Goal: Answer question/provide support: Share knowledge or assist other users

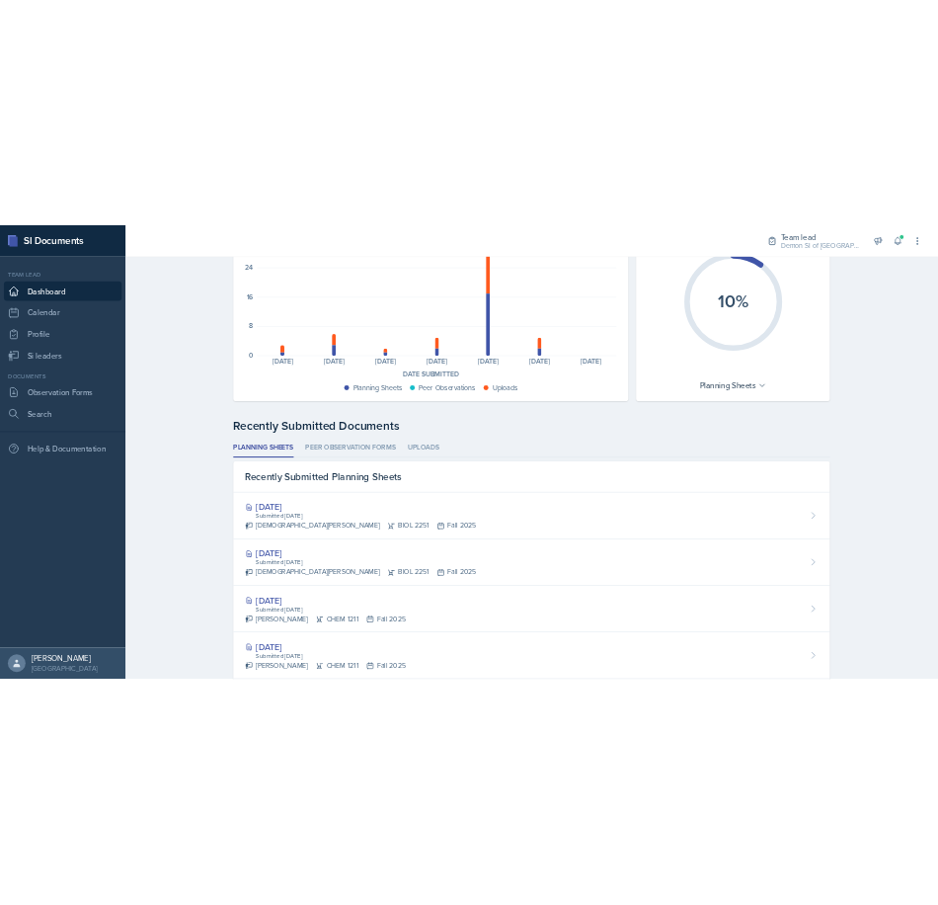
scroll to position [197, 0]
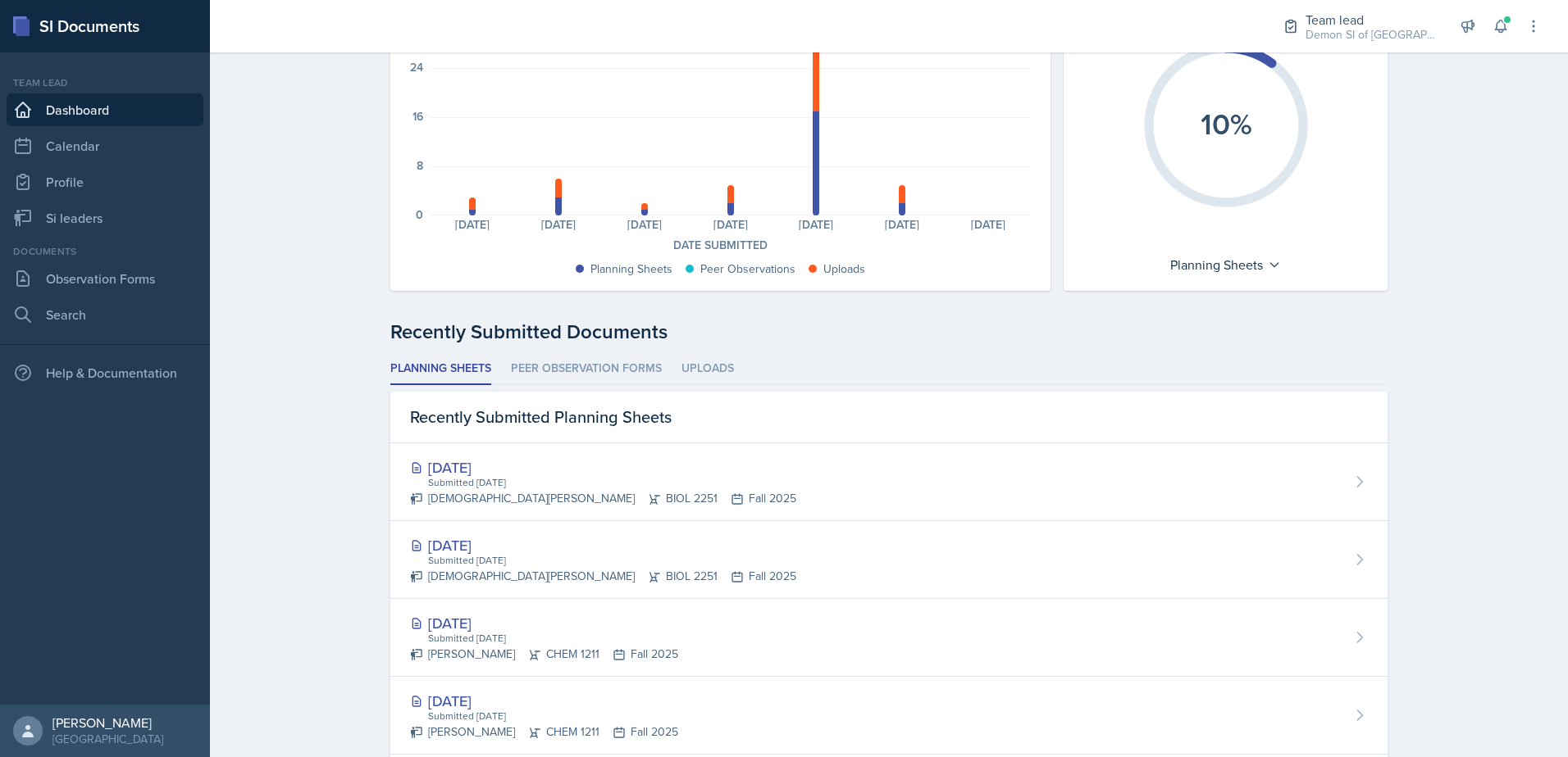
click at [336, 511] on div "Dashboard Documents Submitted Last 7 days 32 24 16 8 0 Planning Sheets: 1 Uploa…" at bounding box center [889, 574] width 1358 height 1372
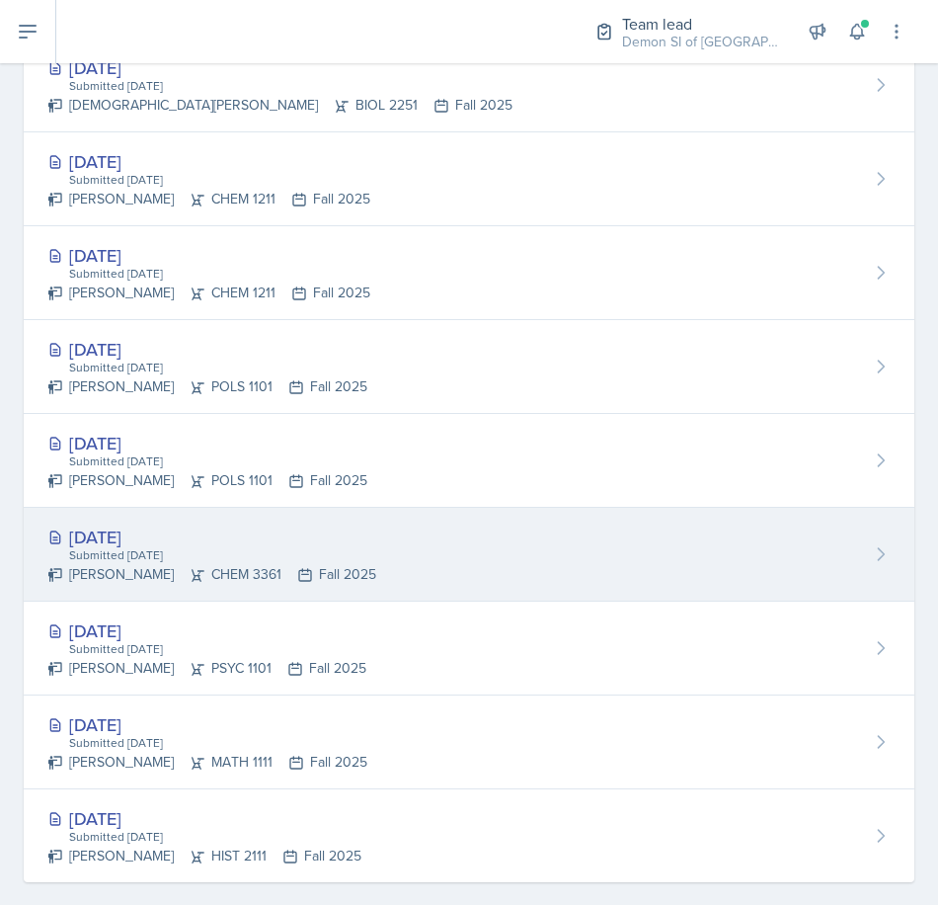
scroll to position [1157, 0]
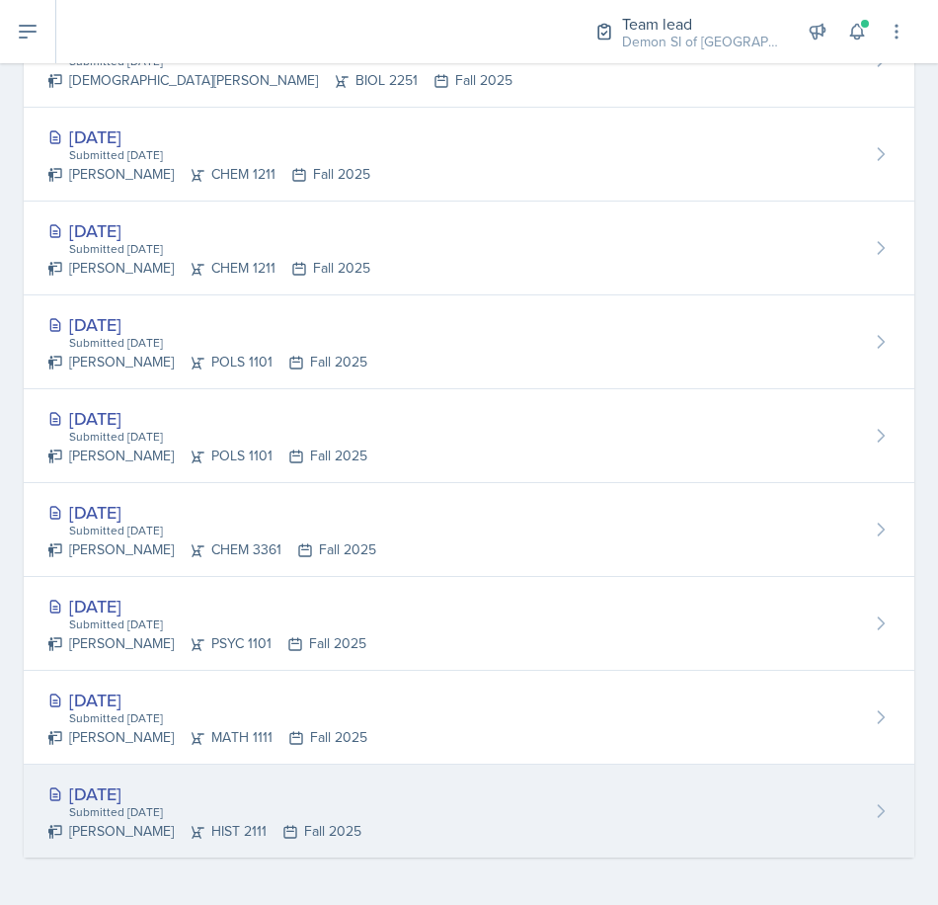
click at [126, 821] on div "[PERSON_NAME] HIST 2111 Fall 2025" at bounding box center [204, 831] width 314 height 21
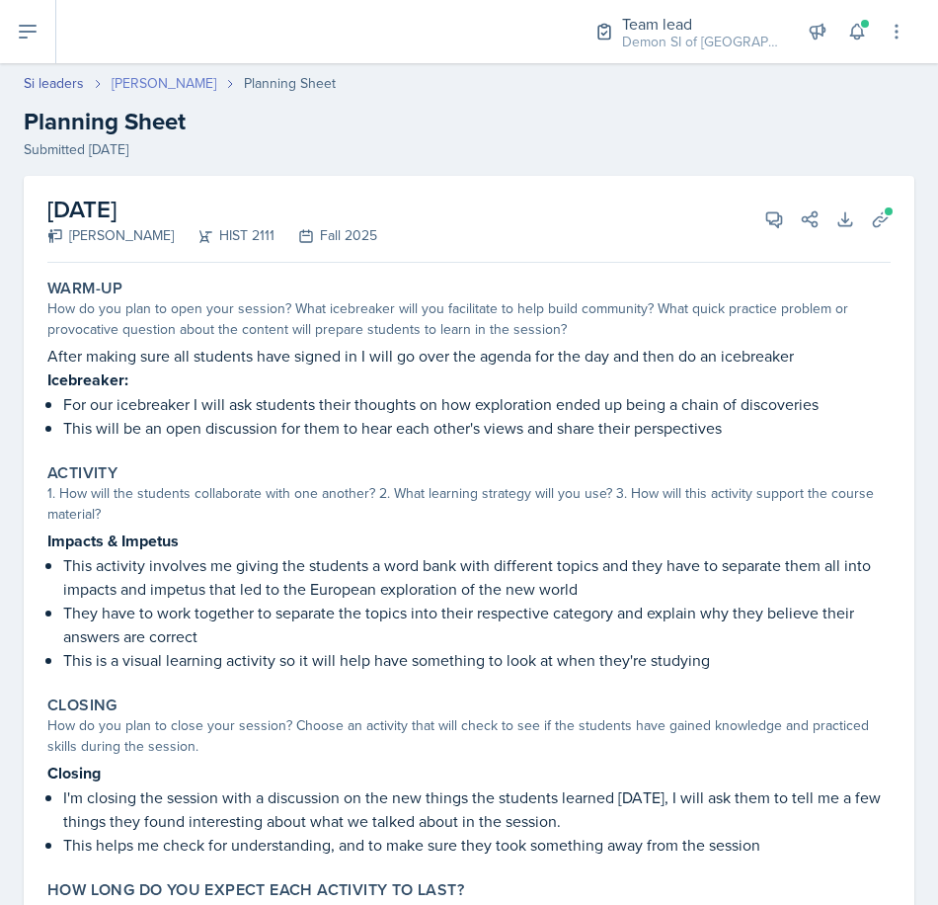
click at [164, 79] on link "[PERSON_NAME]" at bounding box center [164, 83] width 105 height 21
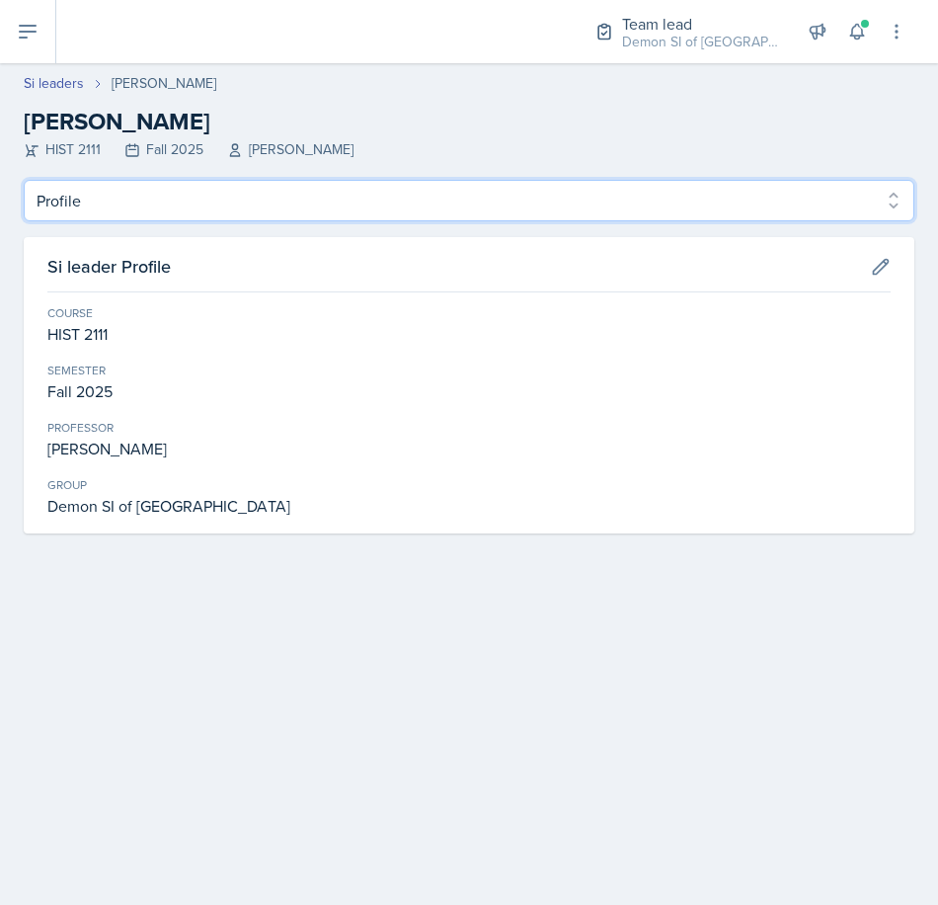
click at [120, 206] on select "Profile Planning Sheets Observation Forms Uploads" at bounding box center [469, 200] width 891 height 41
select select "Planning Sheets"
click at [24, 180] on select "Profile Planning Sheets Observation Forms Uploads" at bounding box center [469, 200] width 891 height 41
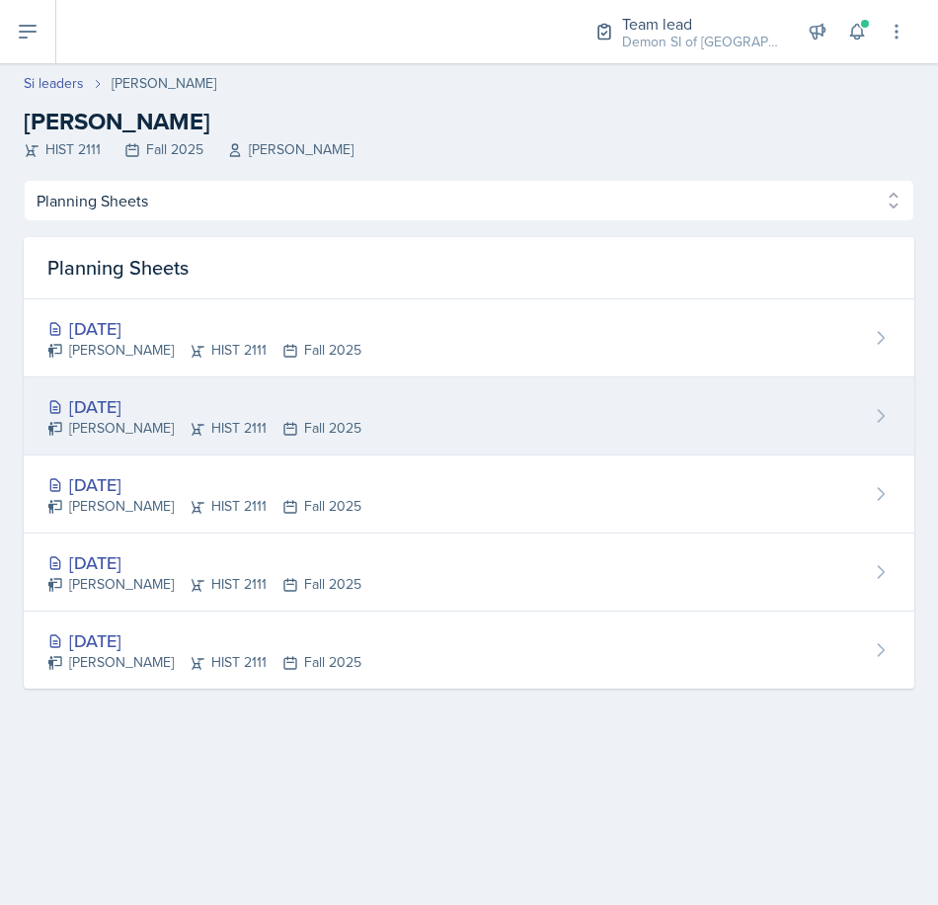
click at [165, 425] on div "[PERSON_NAME] HIST 2111 Fall 2025" at bounding box center [204, 428] width 314 height 21
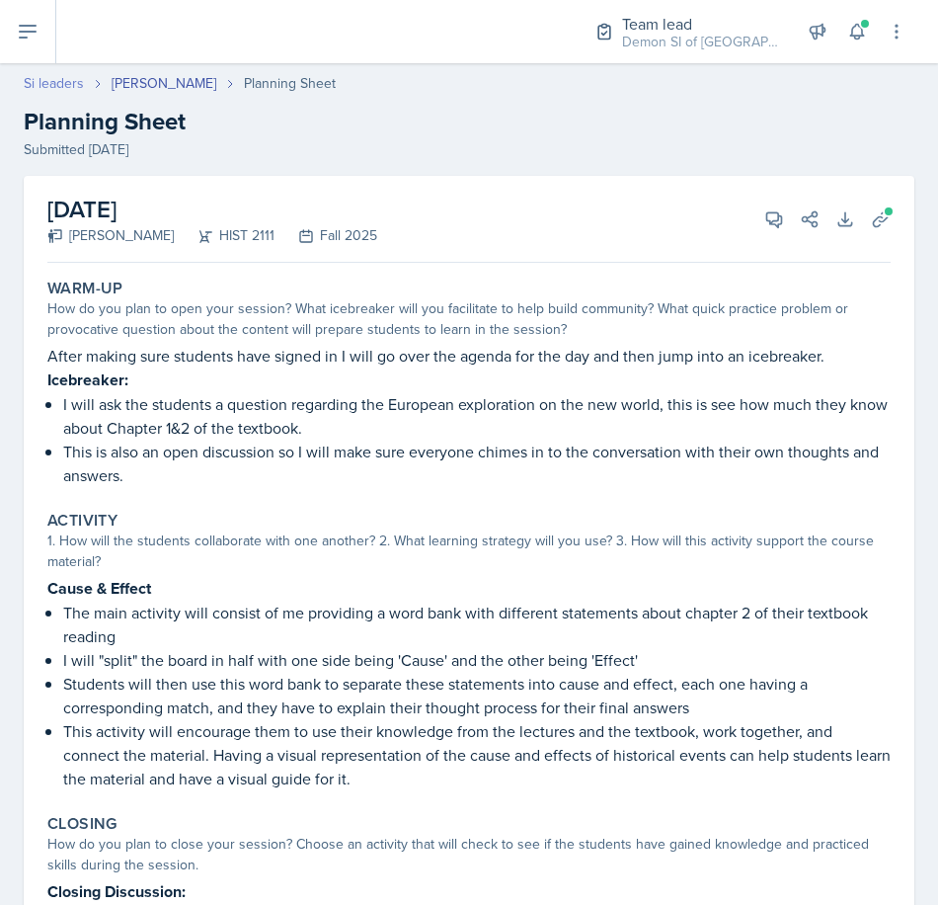
click at [66, 84] on link "Si leaders" at bounding box center [54, 83] width 60 height 21
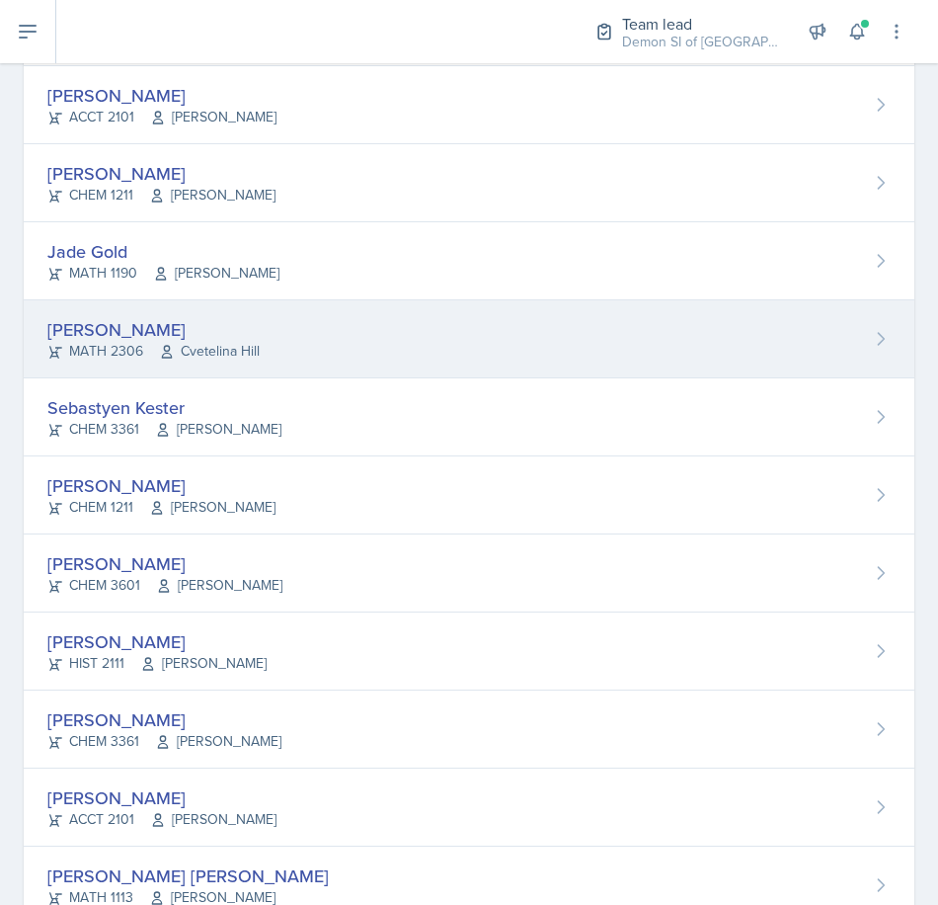
scroll to position [889, 0]
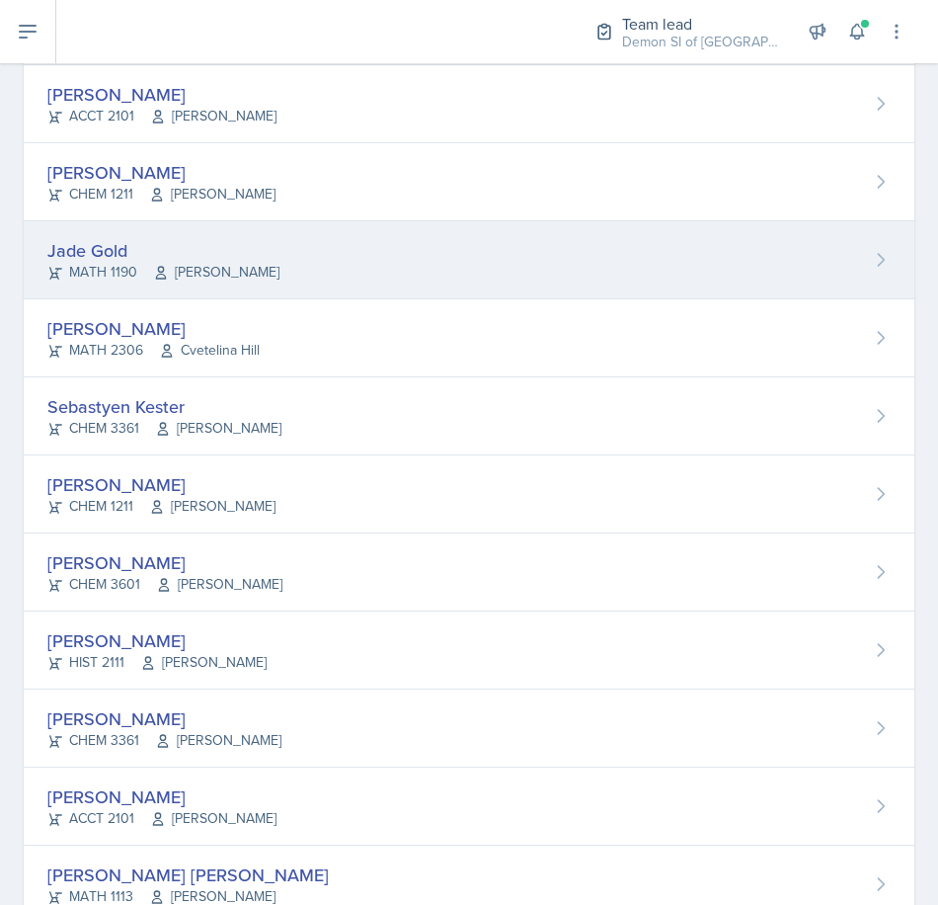
click at [126, 280] on div "MATH 1190 [PERSON_NAME]" at bounding box center [163, 272] width 232 height 21
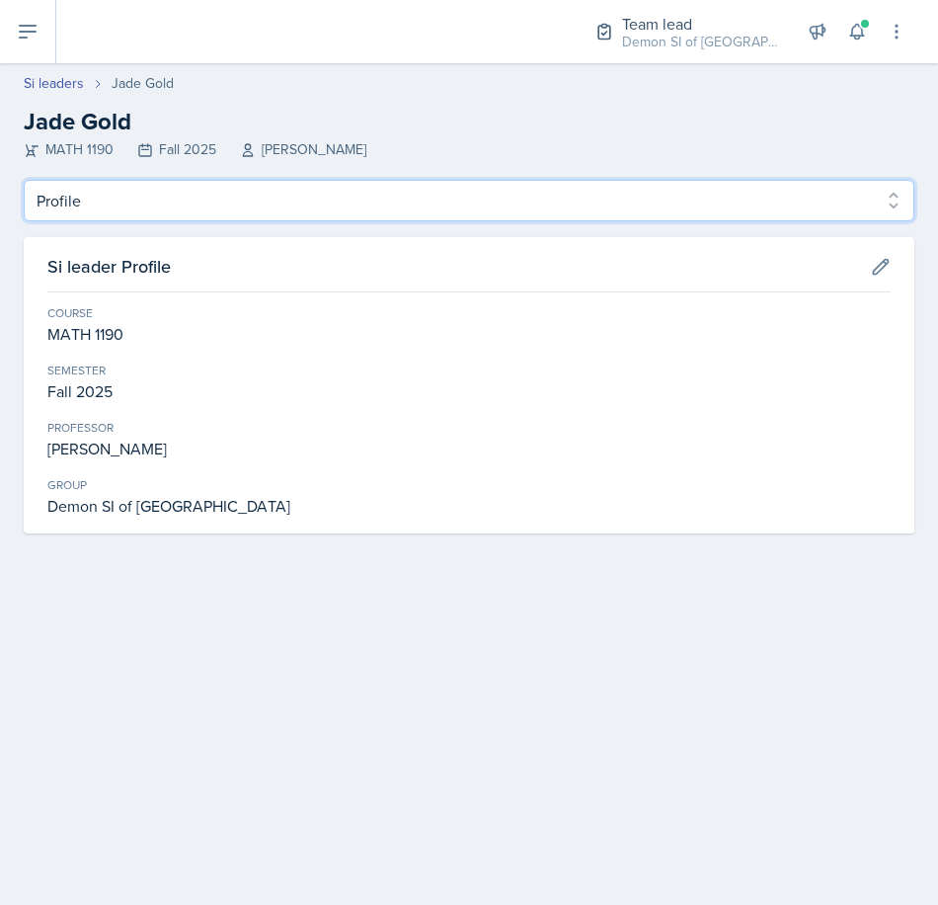
click at [100, 195] on select "Profile Planning Sheets Observation Forms Uploads" at bounding box center [469, 200] width 891 height 41
select select "Planning Sheets"
click at [24, 180] on select "Profile Planning Sheets Observation Forms Uploads" at bounding box center [469, 200] width 891 height 41
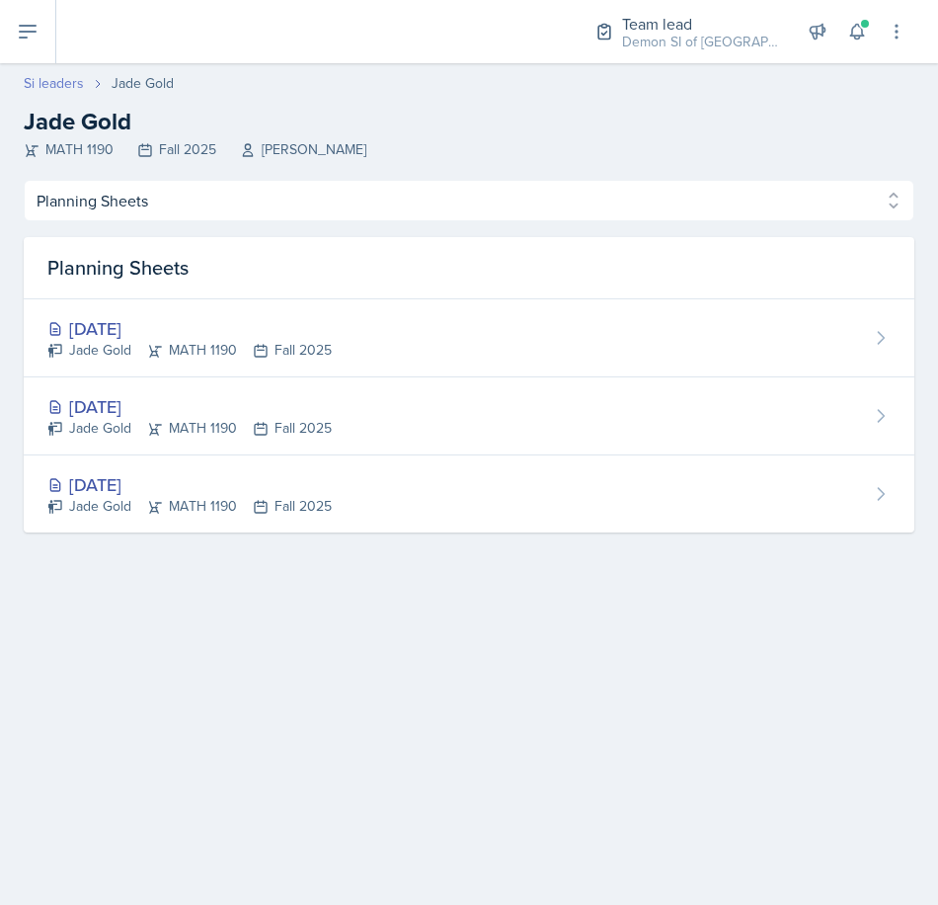
click at [62, 82] on link "Si leaders" at bounding box center [54, 83] width 60 height 21
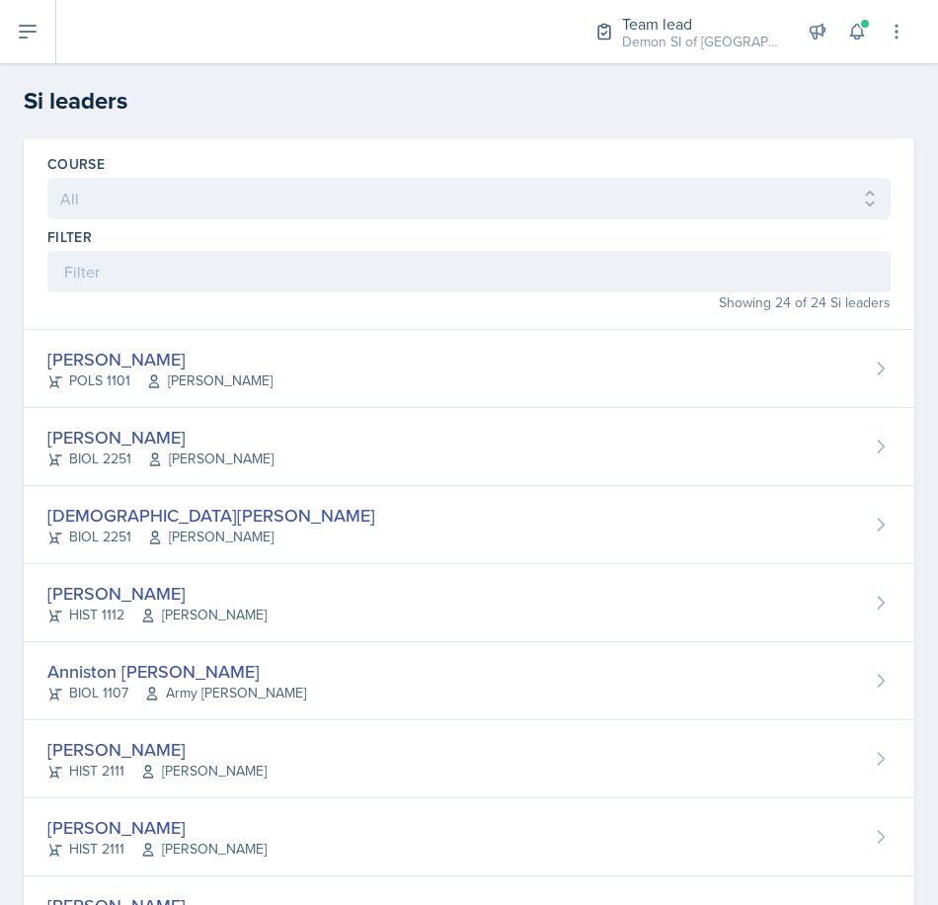
click at [243, 386] on div "Malk Almimar POLS 1101 [PERSON_NAME]" at bounding box center [469, 369] width 891 height 78
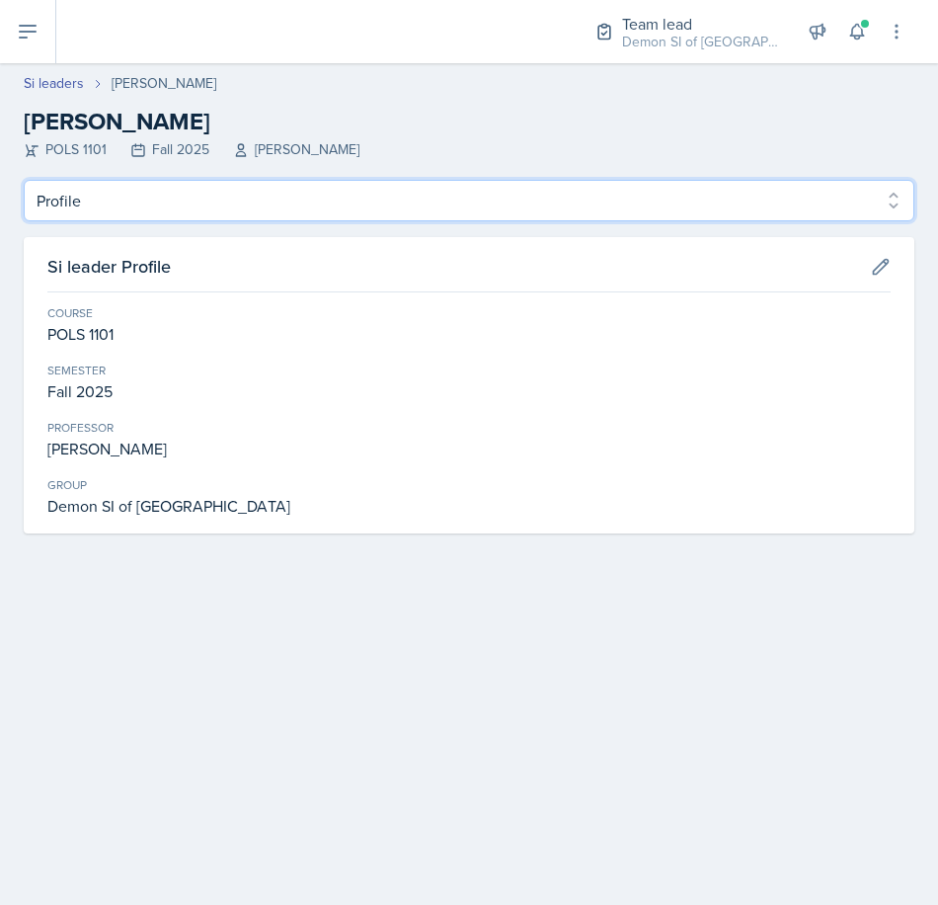
click at [116, 197] on select "Profile Planning Sheets Observation Forms Uploads" at bounding box center [469, 200] width 891 height 41
select select "Planning Sheets"
click at [24, 180] on select "Profile Planning Sheets Observation Forms Uploads" at bounding box center [469, 200] width 891 height 41
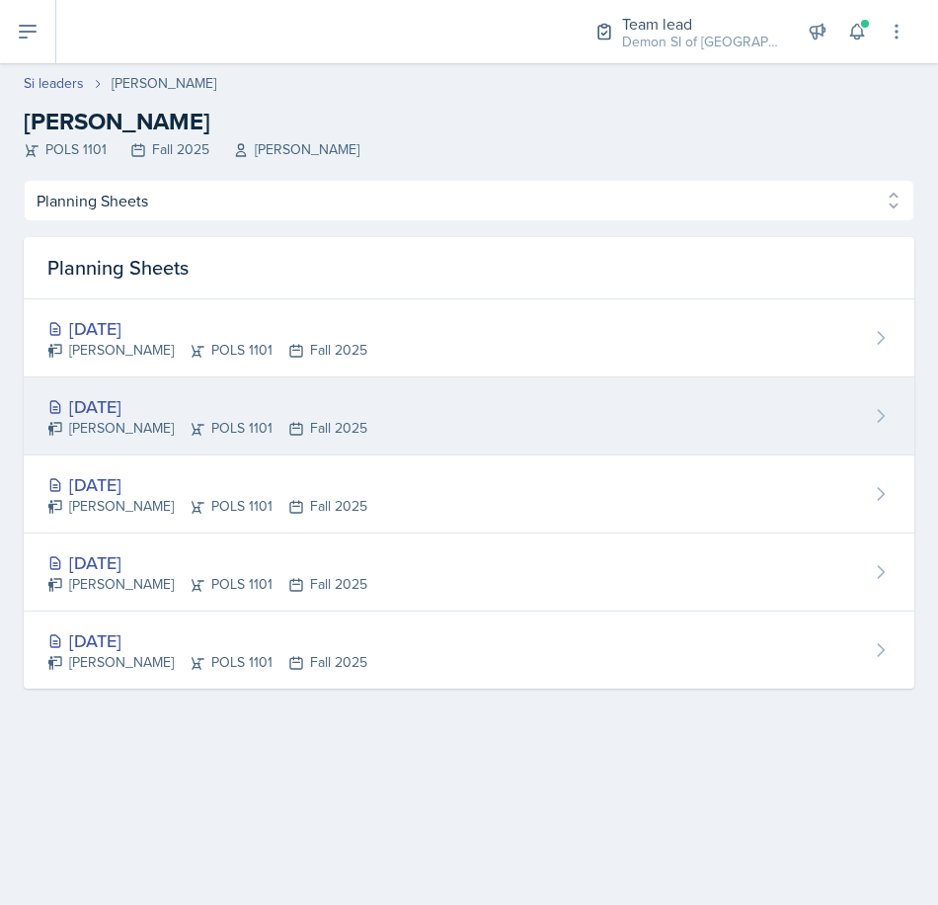
click at [158, 398] on div "[DATE]" at bounding box center [207, 406] width 320 height 27
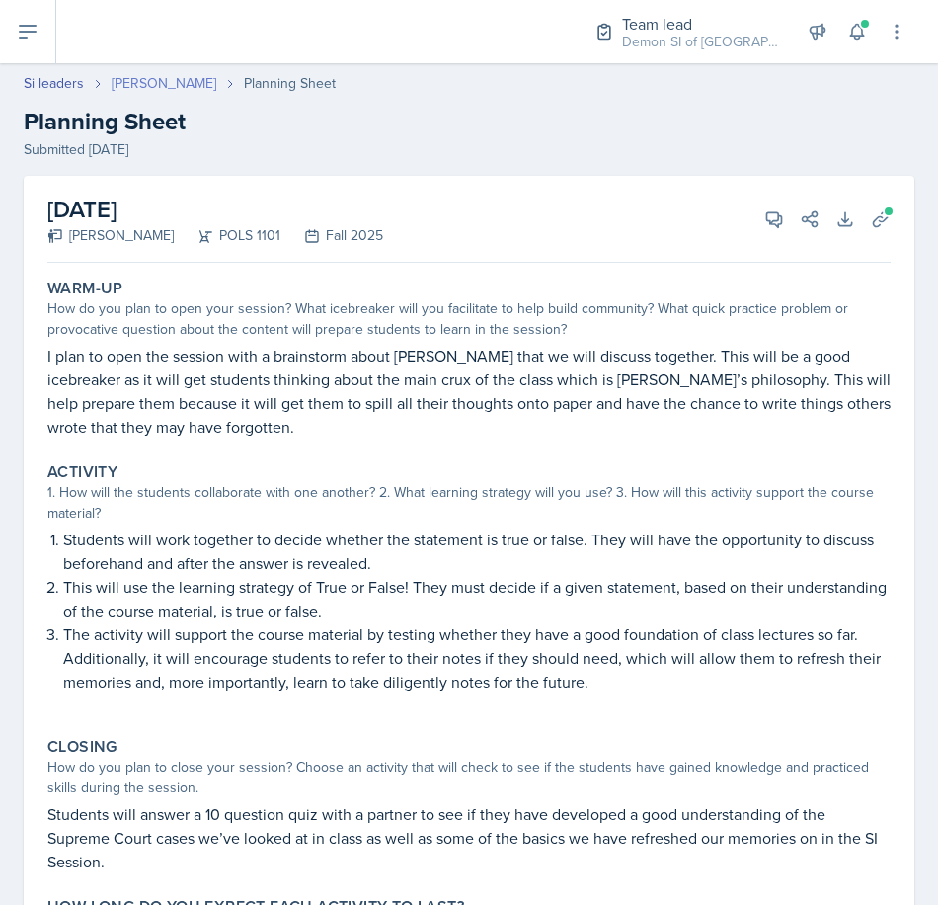
click at [130, 82] on link "[PERSON_NAME]" at bounding box center [164, 83] width 105 height 21
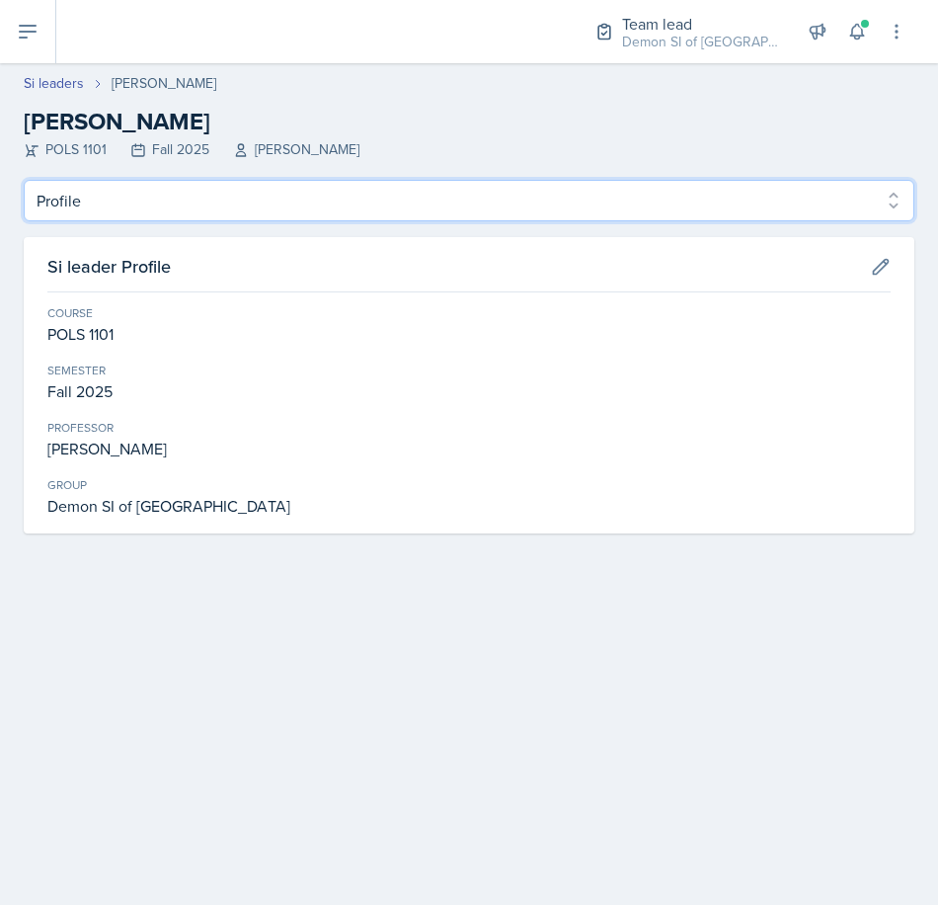
click at [153, 183] on select "Profile Planning Sheets Observation Forms Uploads" at bounding box center [469, 200] width 891 height 41
select select "Planning Sheets"
click at [24, 180] on select "Profile Planning Sheets Observation Forms Uploads" at bounding box center [469, 200] width 891 height 41
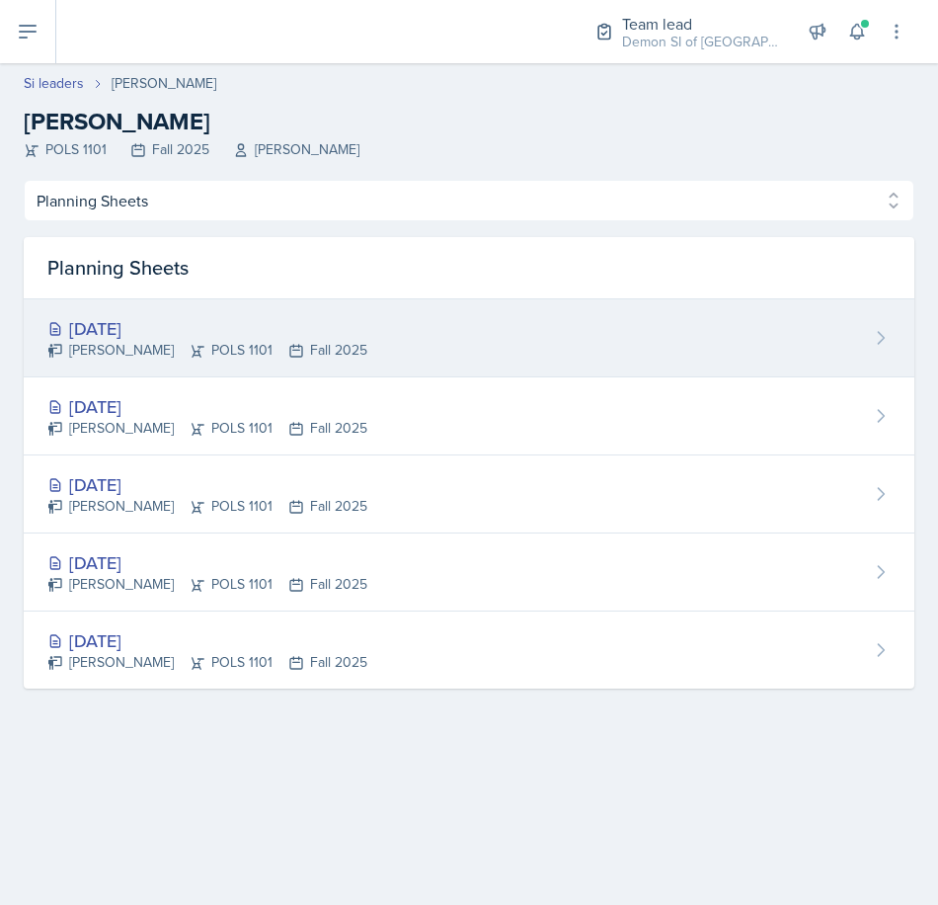
click at [134, 314] on div "[DATE] Malk Almimar POLS 1101 Fall 2025" at bounding box center [469, 338] width 891 height 78
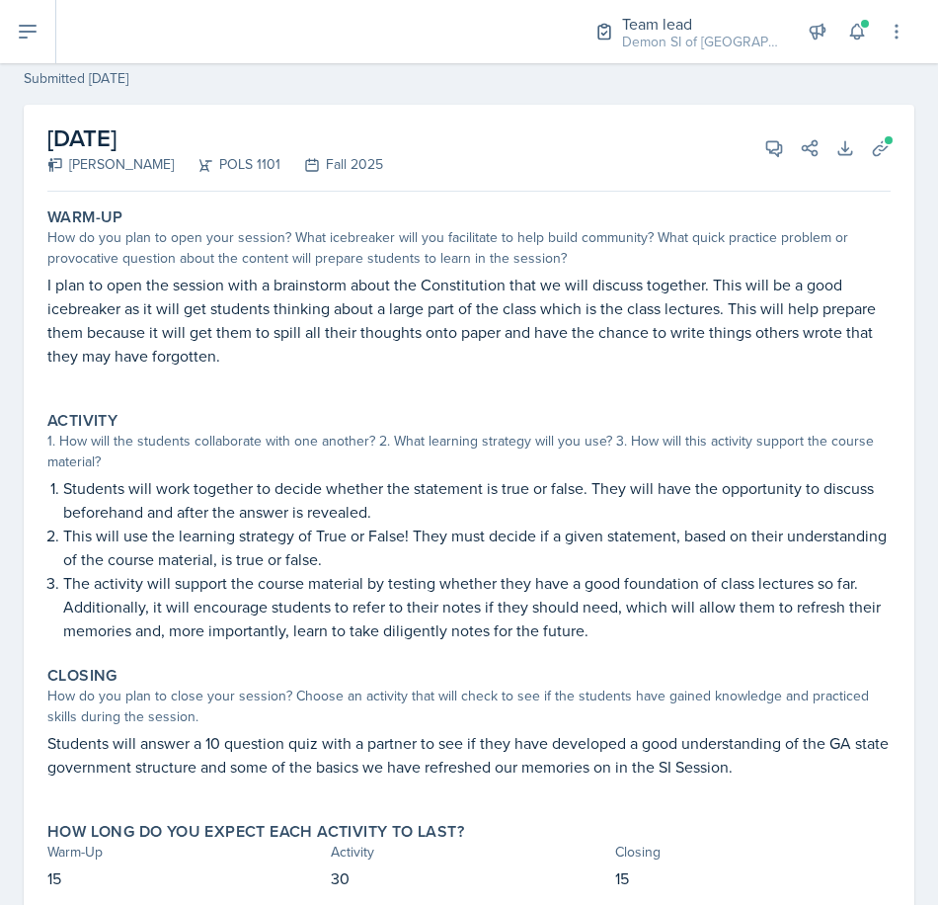
scroll to position [99, 0]
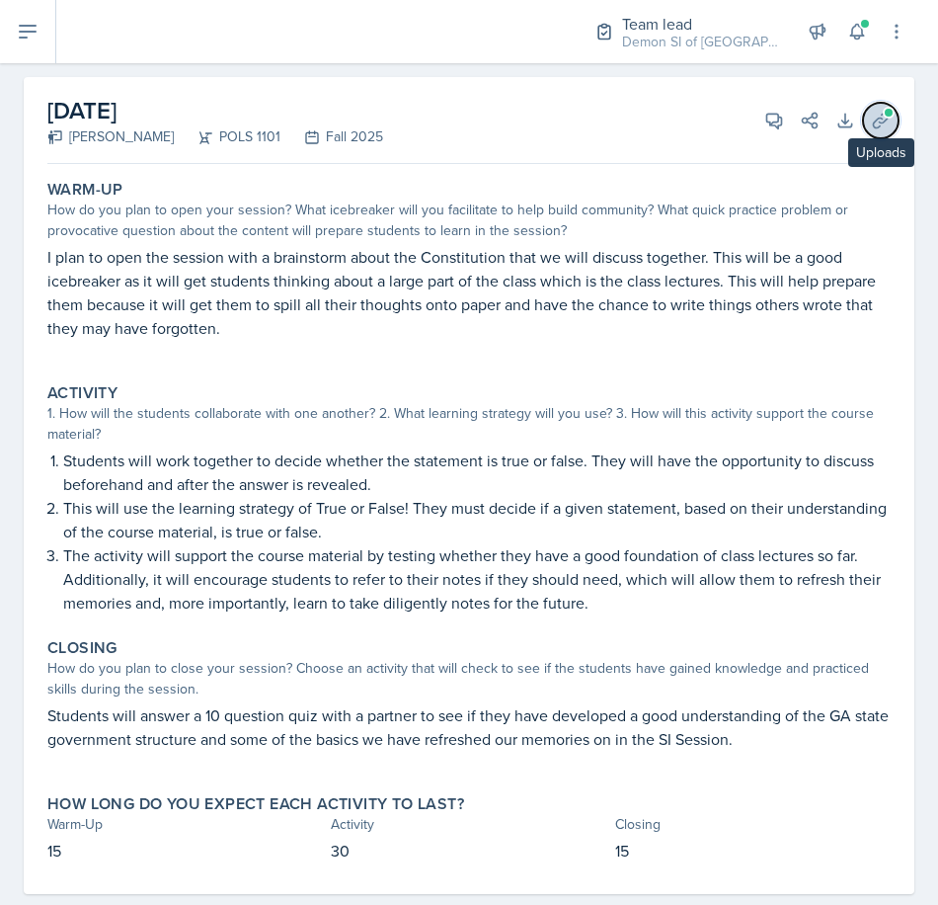
click at [871, 126] on icon at bounding box center [881, 121] width 20 height 20
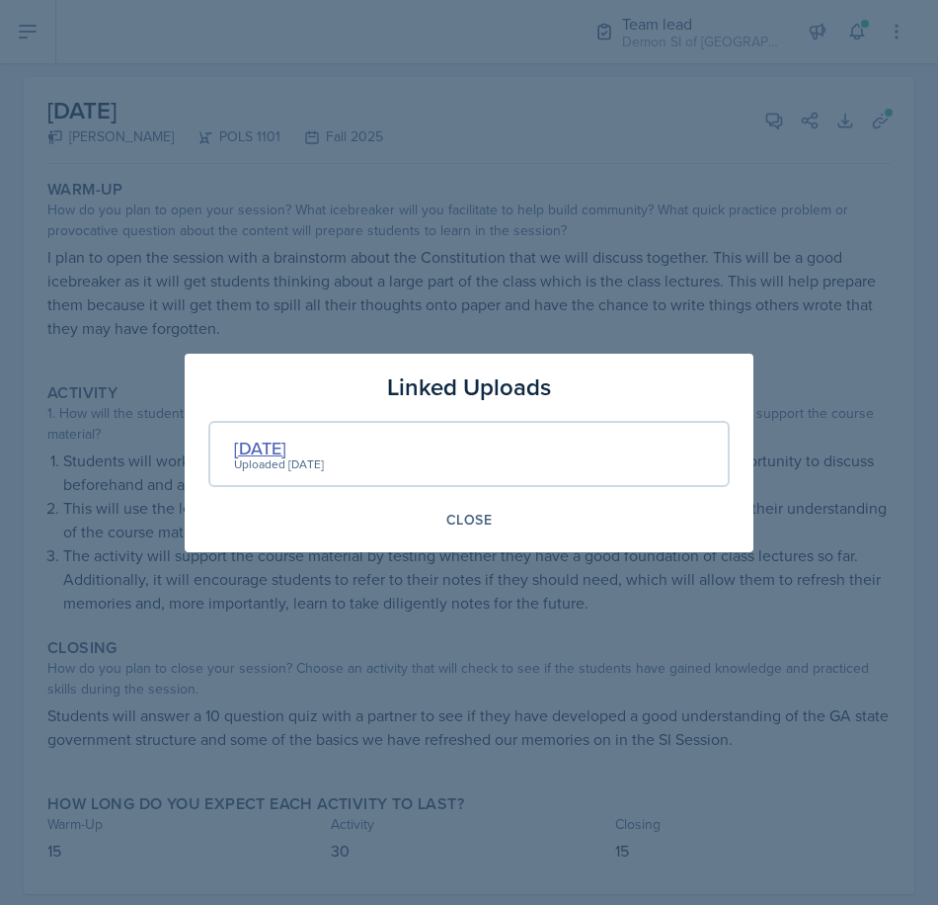
click at [273, 449] on div "[DATE]" at bounding box center [279, 447] width 90 height 27
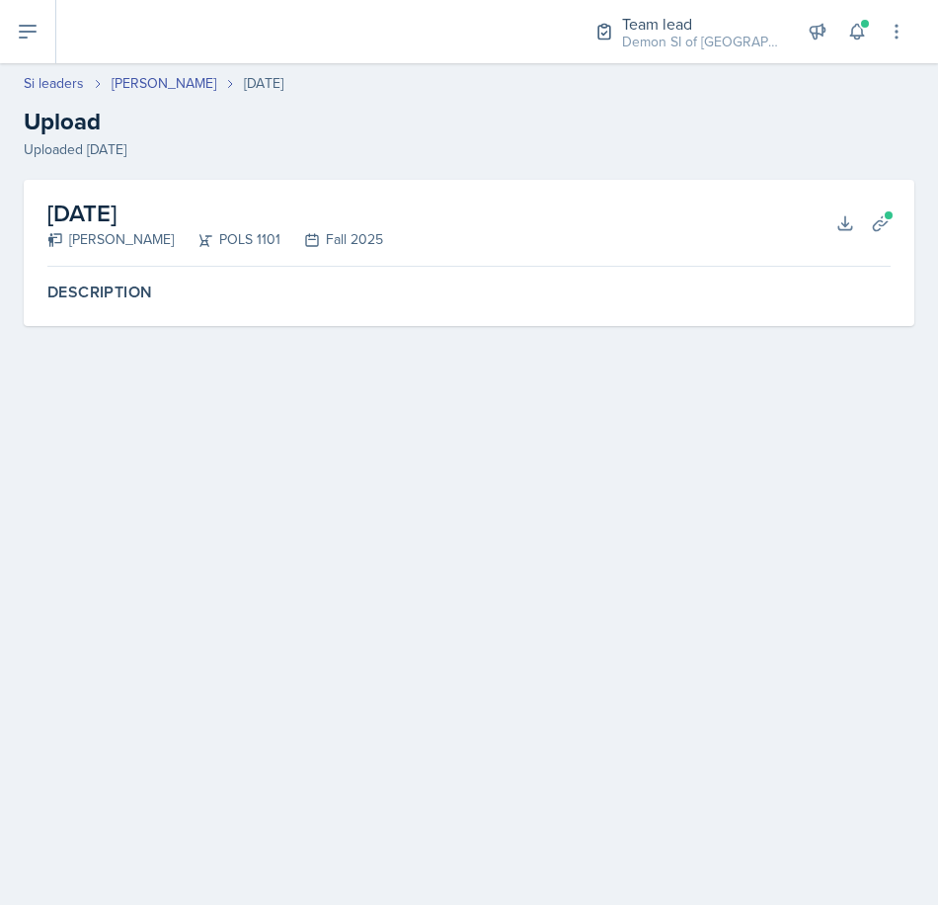
click at [145, 71] on header "Si leaders [PERSON_NAME] [DATE] Upload Uploaded [DATE]" at bounding box center [469, 116] width 938 height 126
click at [145, 77] on link "[PERSON_NAME]" at bounding box center [164, 83] width 105 height 21
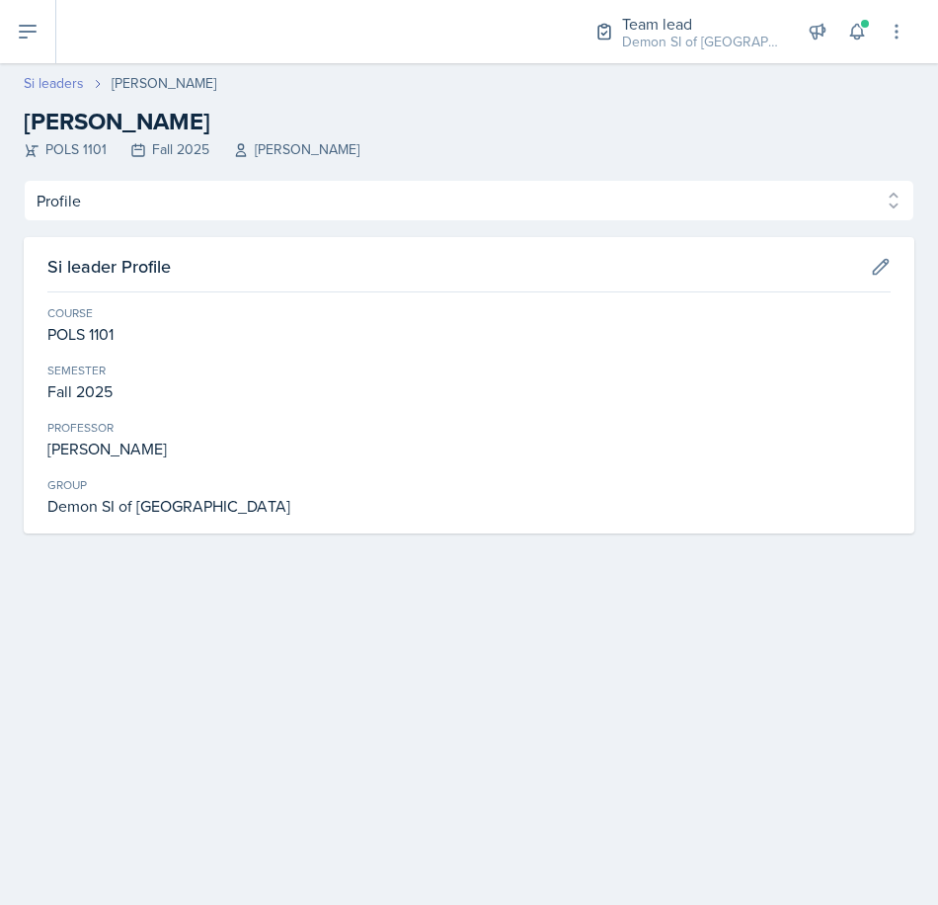
click at [39, 84] on link "Si leaders" at bounding box center [54, 83] width 60 height 21
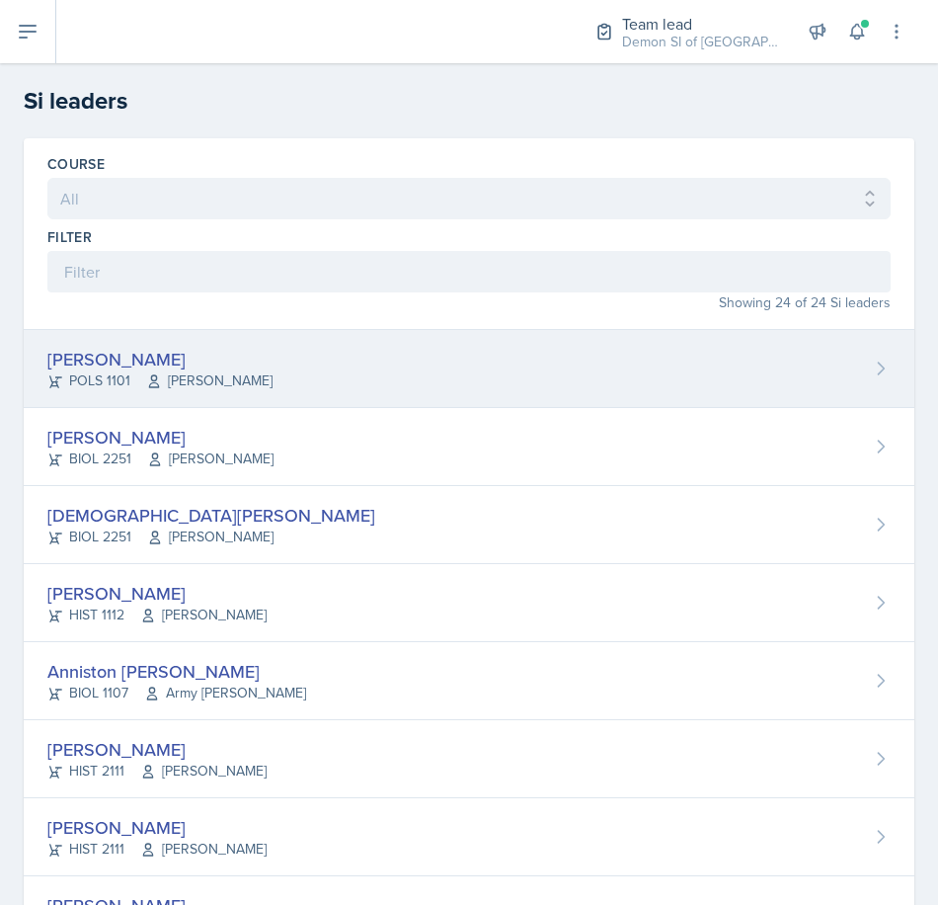
click at [150, 382] on icon at bounding box center [153, 381] width 9 height 12
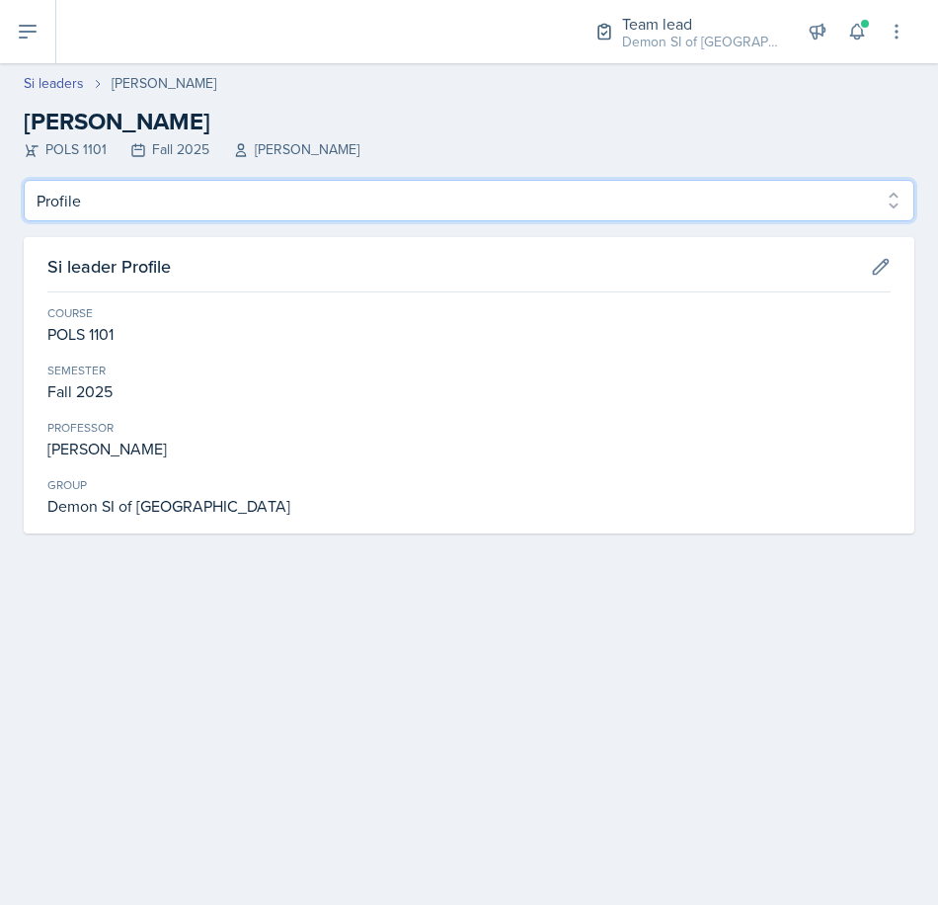
click at [138, 193] on select "Profile Planning Sheets Observation Forms Uploads" at bounding box center [469, 200] width 891 height 41
select select "Planning Sheets"
click at [24, 180] on select "Profile Planning Sheets Observation Forms Uploads" at bounding box center [469, 200] width 891 height 41
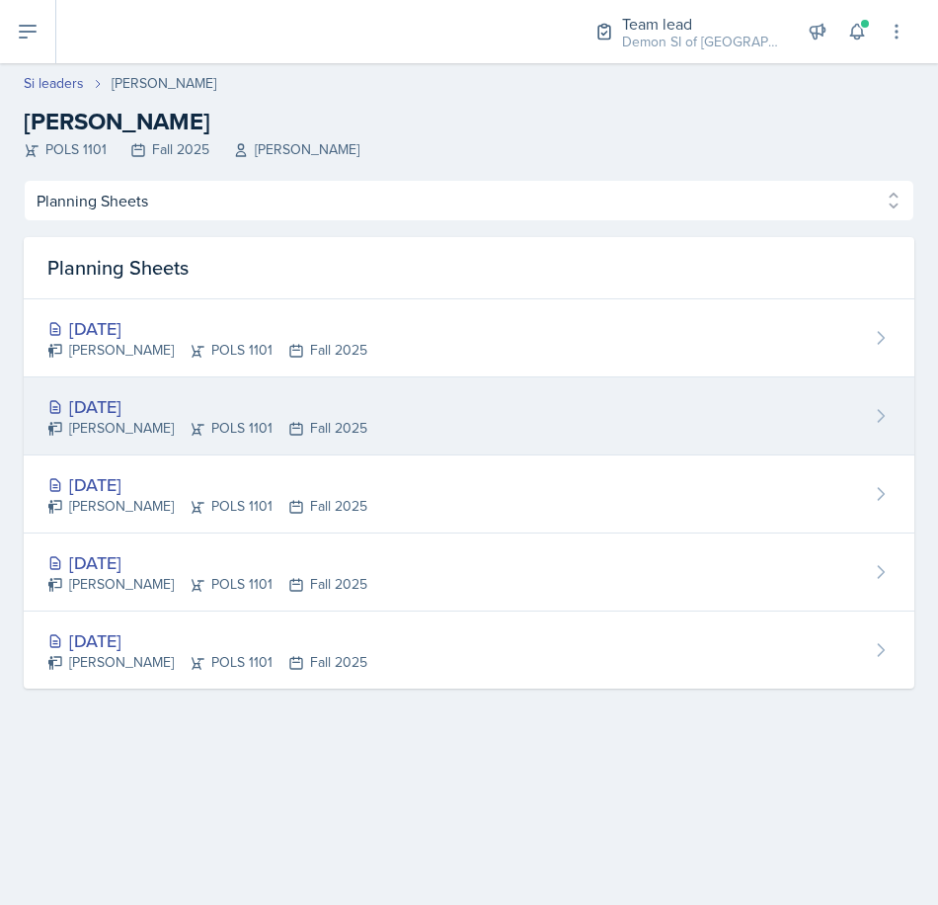
click at [118, 401] on div "[DATE]" at bounding box center [207, 406] width 320 height 27
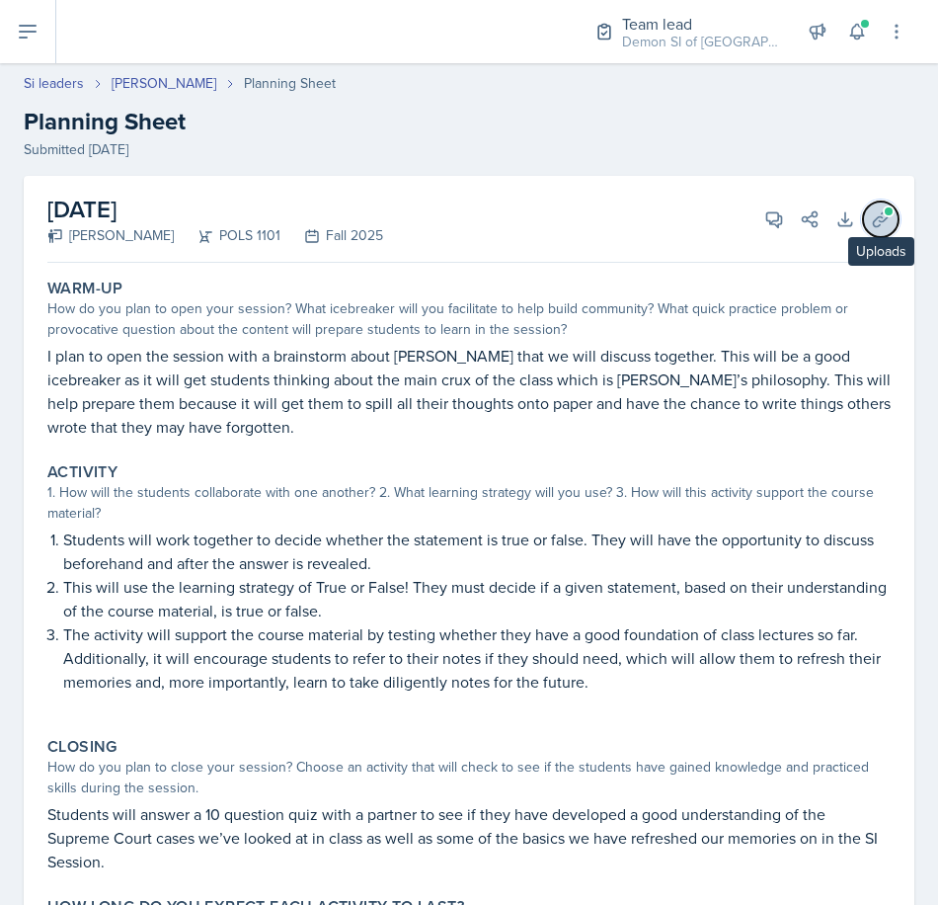
click at [871, 223] on icon at bounding box center [881, 219] width 20 height 20
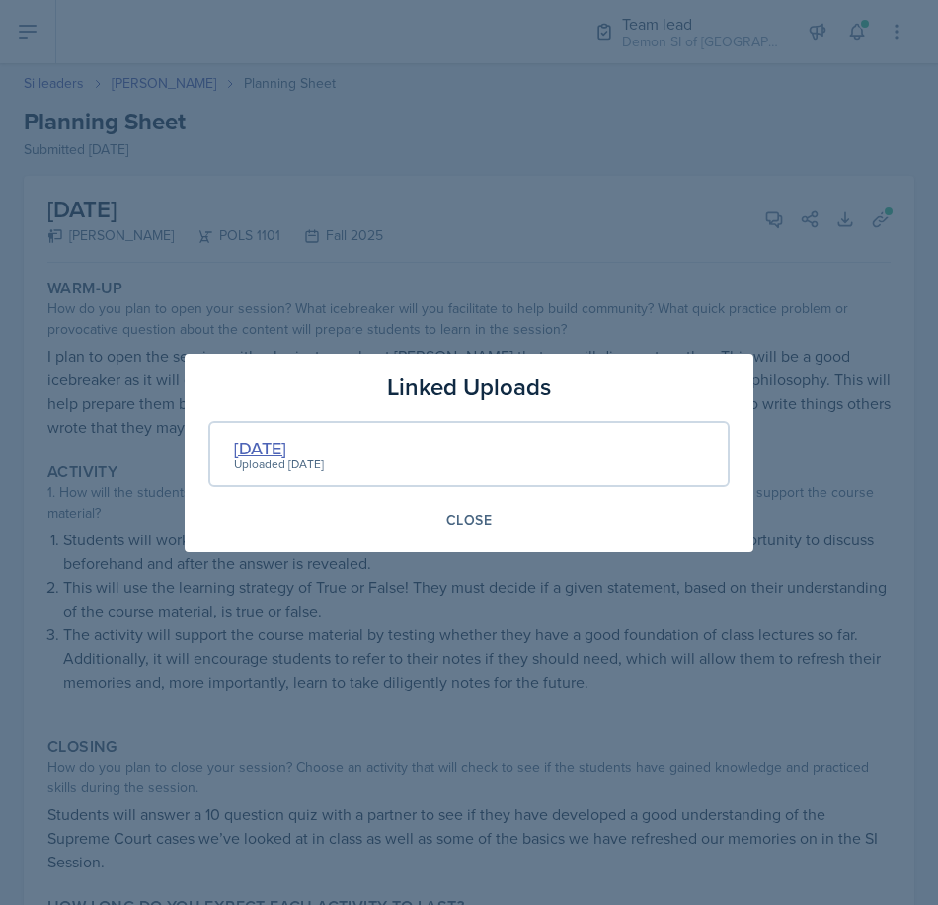
click at [247, 448] on div "[DATE]" at bounding box center [279, 447] width 90 height 27
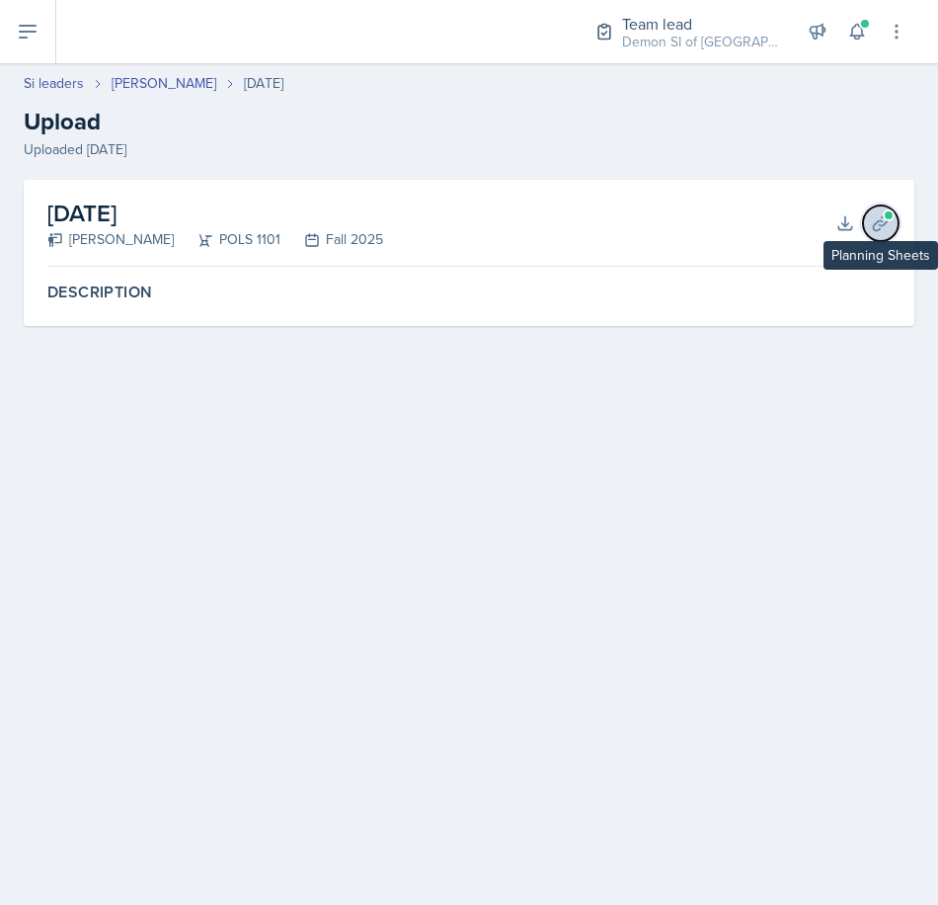
click at [867, 220] on button "Planning Sheets" at bounding box center [881, 223] width 36 height 36
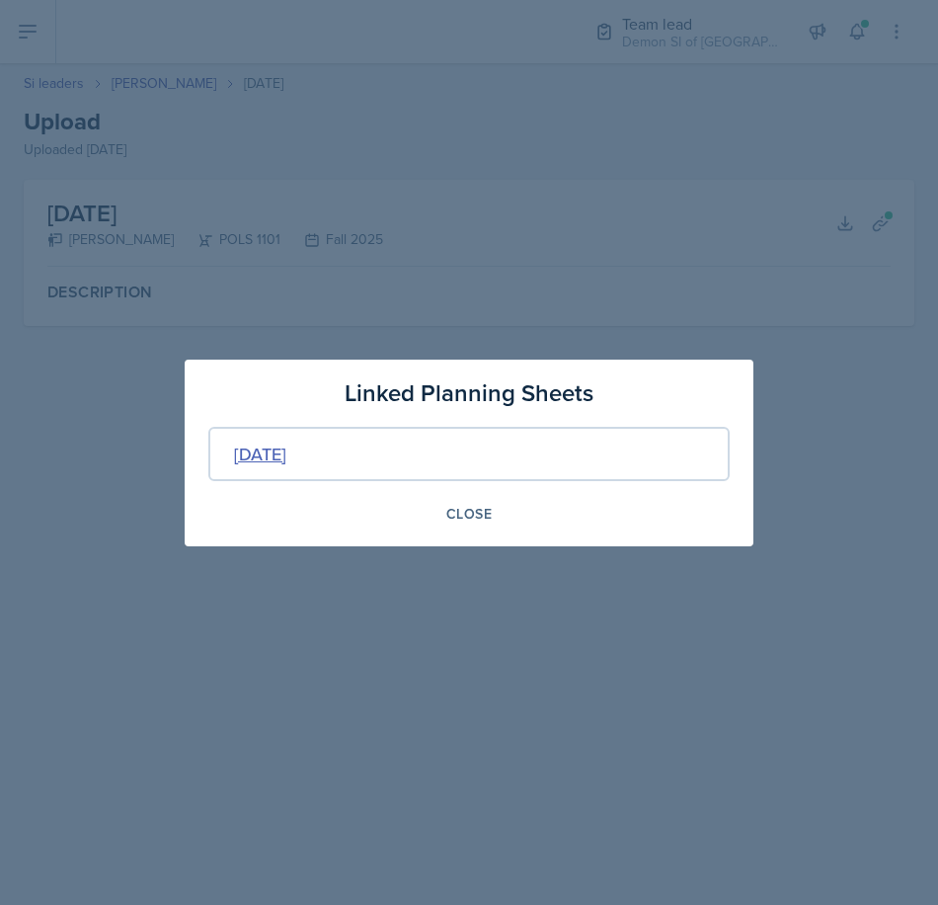
click at [274, 452] on div "[DATE]" at bounding box center [260, 453] width 52 height 27
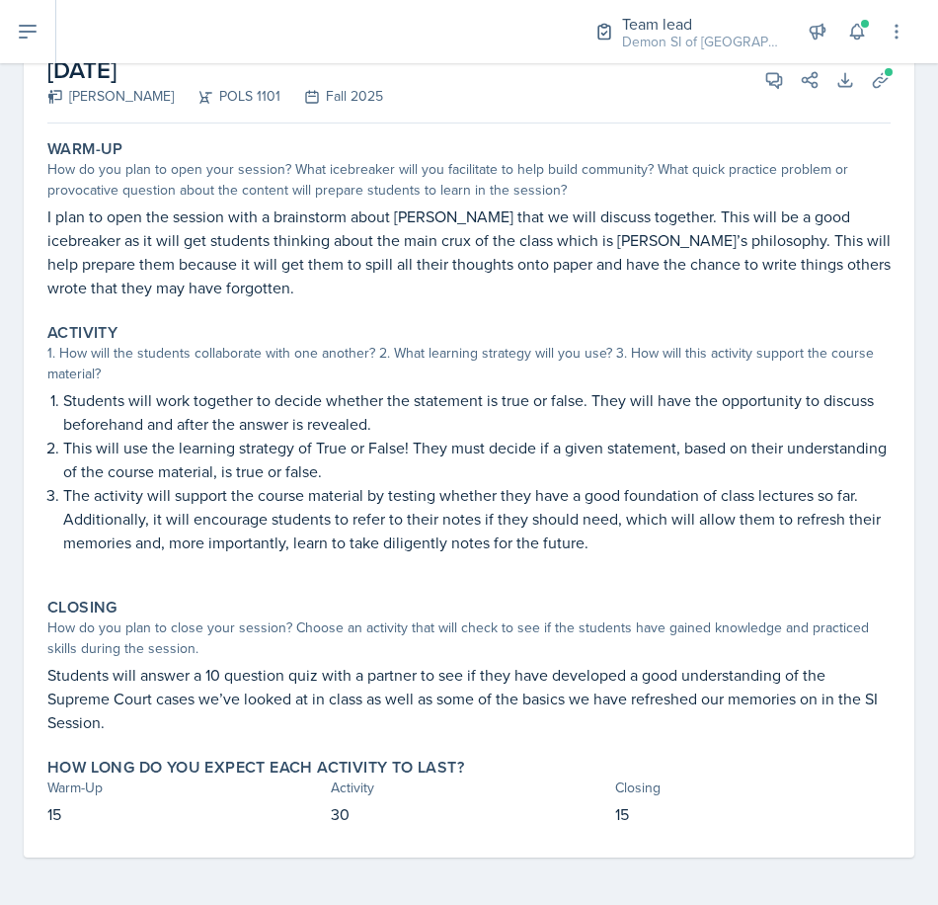
scroll to position [40, 0]
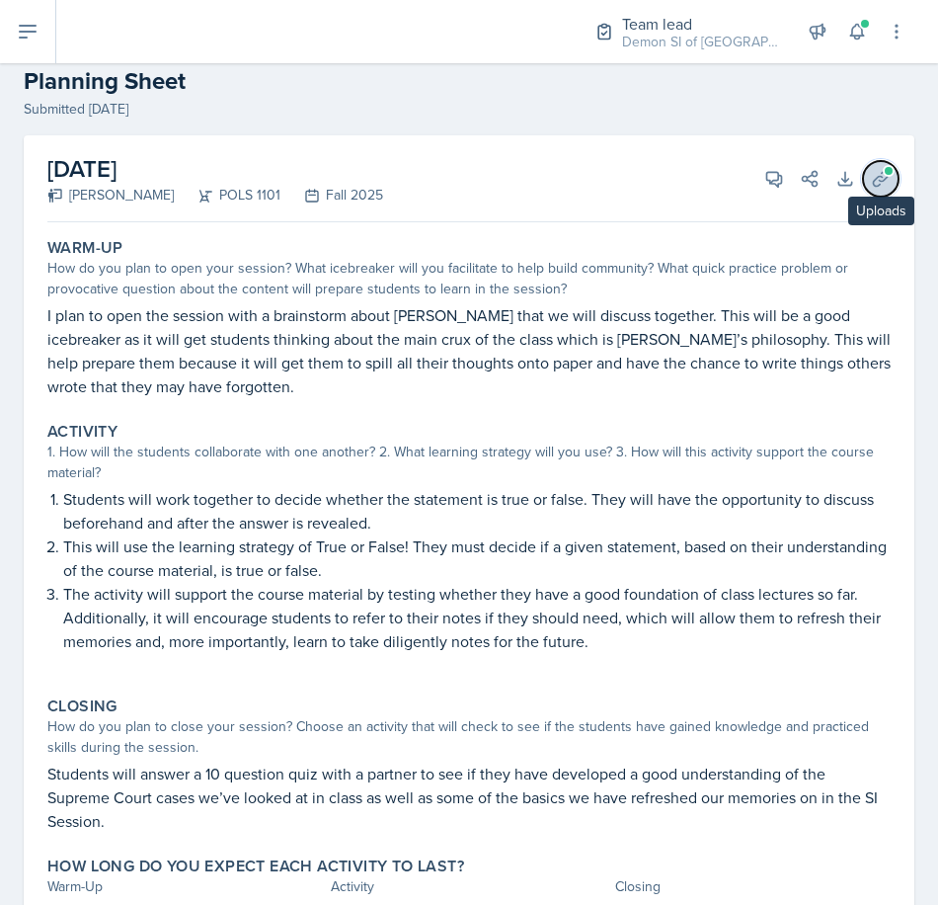
click at [871, 184] on icon at bounding box center [881, 179] width 20 height 20
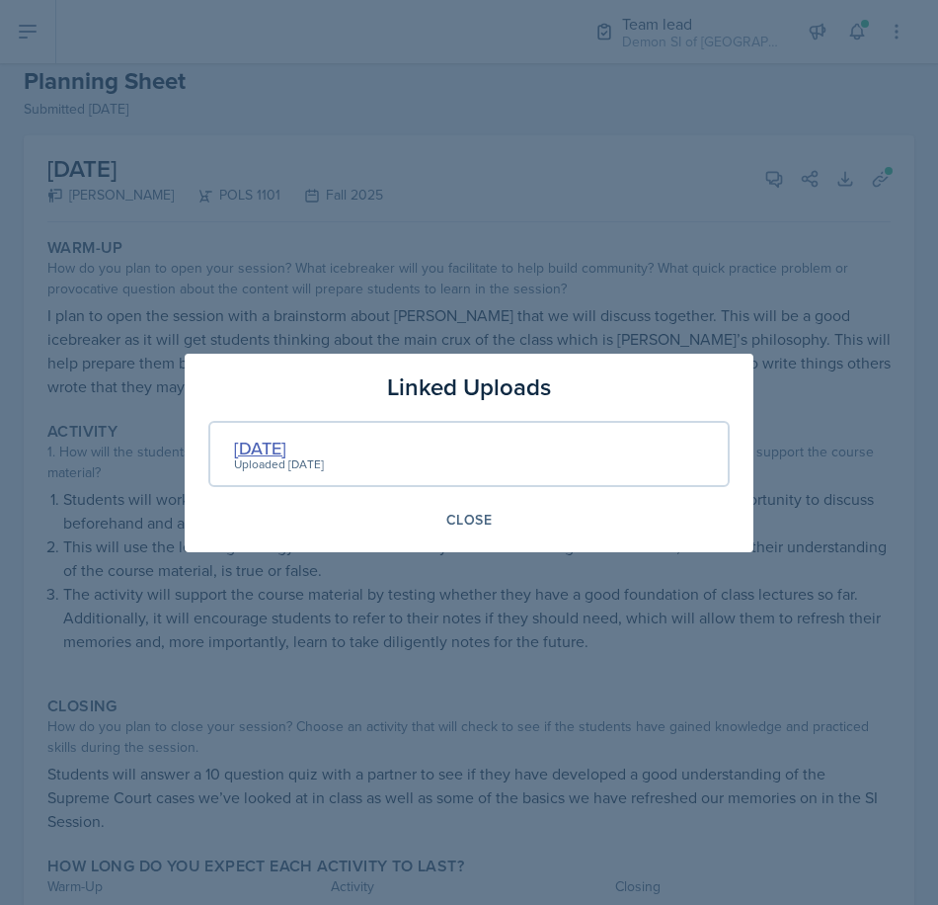
click at [282, 452] on div "[DATE]" at bounding box center [279, 447] width 90 height 27
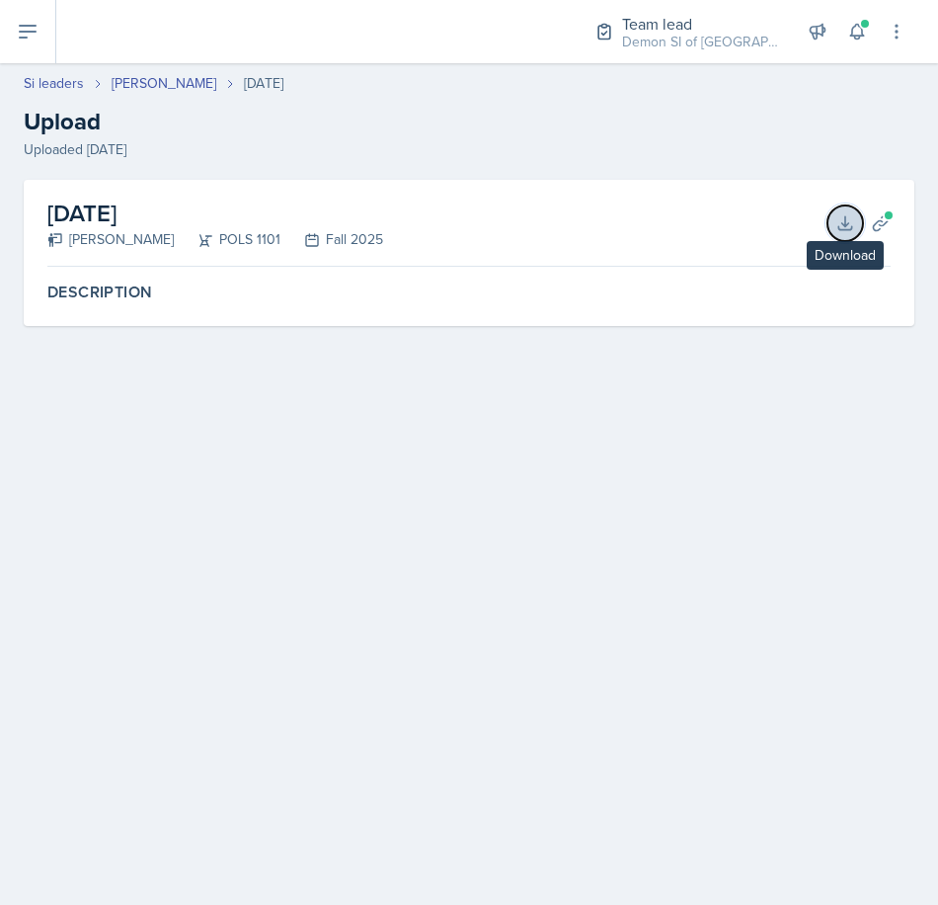
click at [845, 214] on icon at bounding box center [845, 223] width 20 height 20
click at [875, 228] on icon at bounding box center [881, 223] width 20 height 20
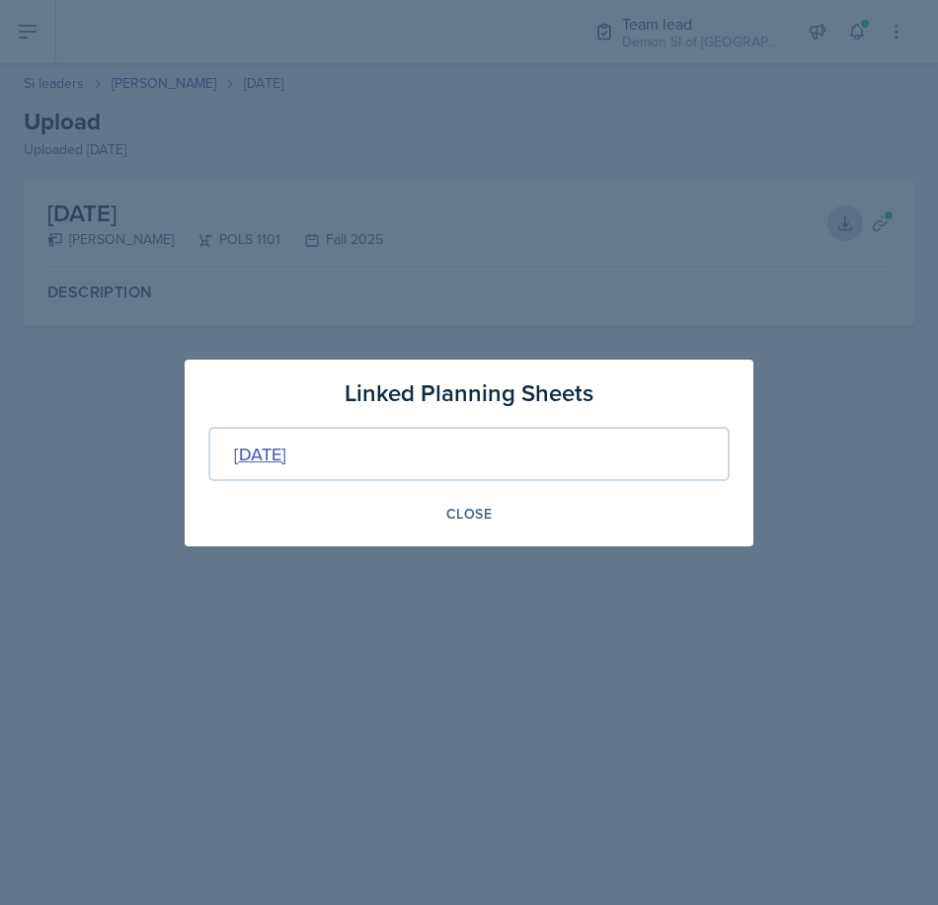
click at [286, 455] on div "[DATE]" at bounding box center [260, 453] width 52 height 27
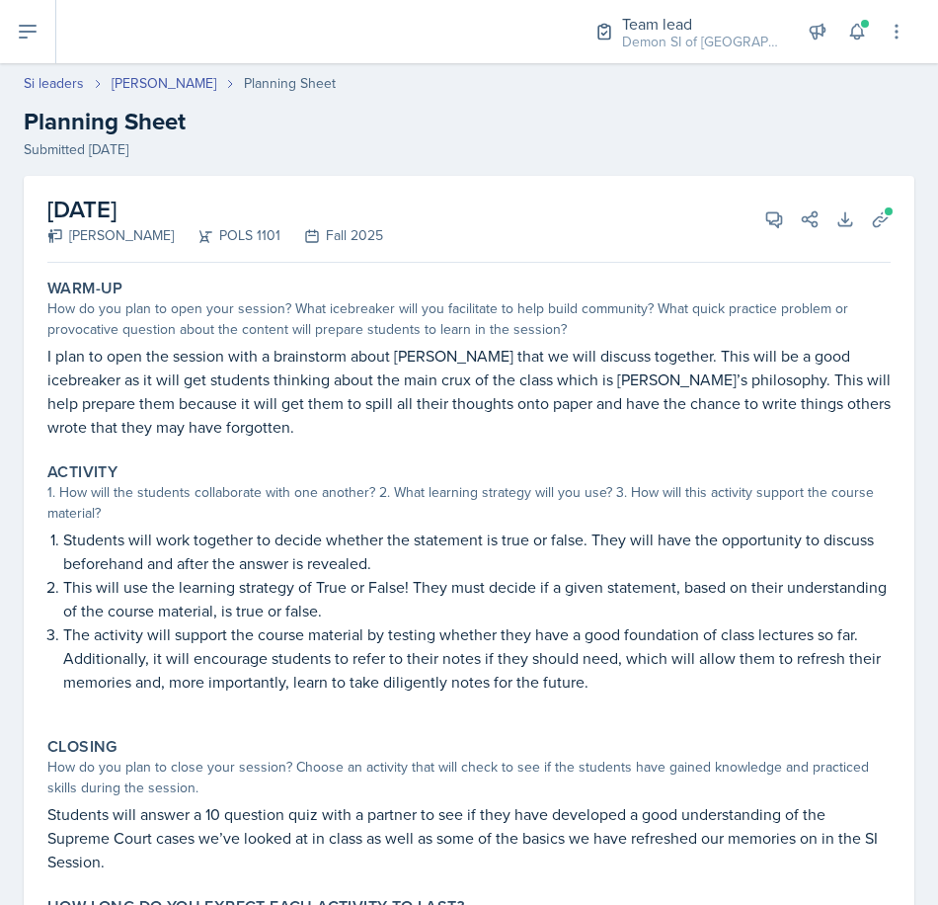
click at [420, 582] on p "This will use the learning strategy of True or False! They must decide if a giv…" at bounding box center [477, 598] width 828 height 47
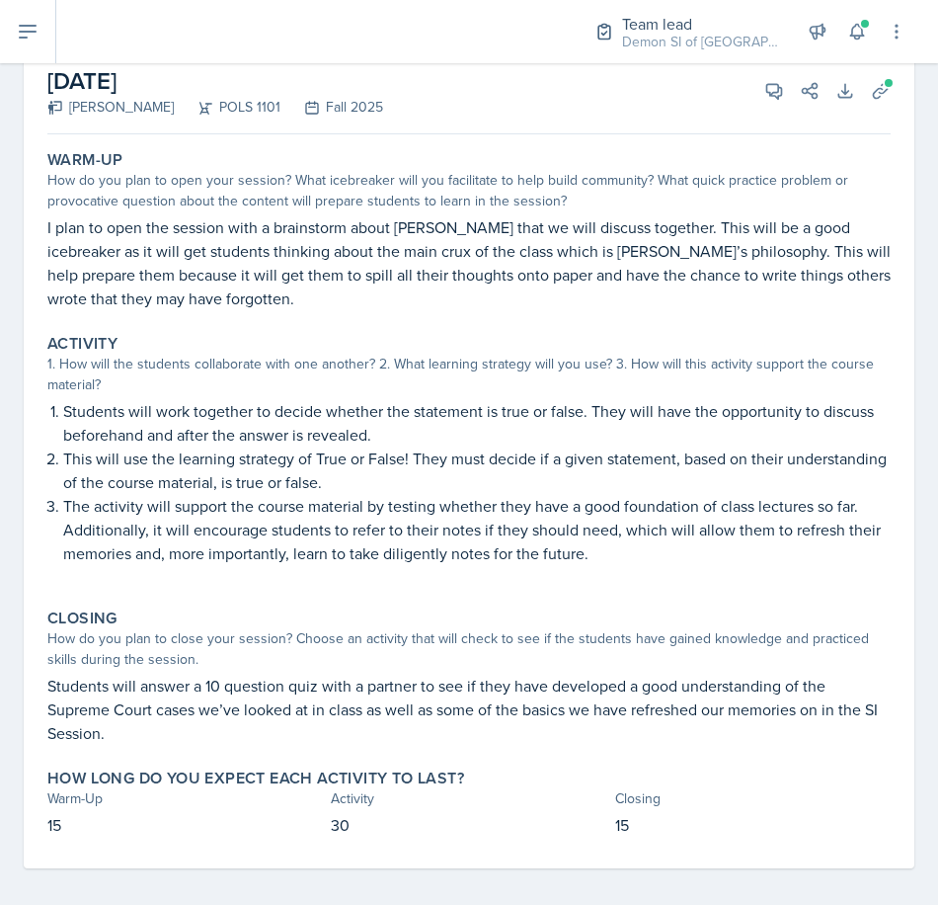
scroll to position [139, 0]
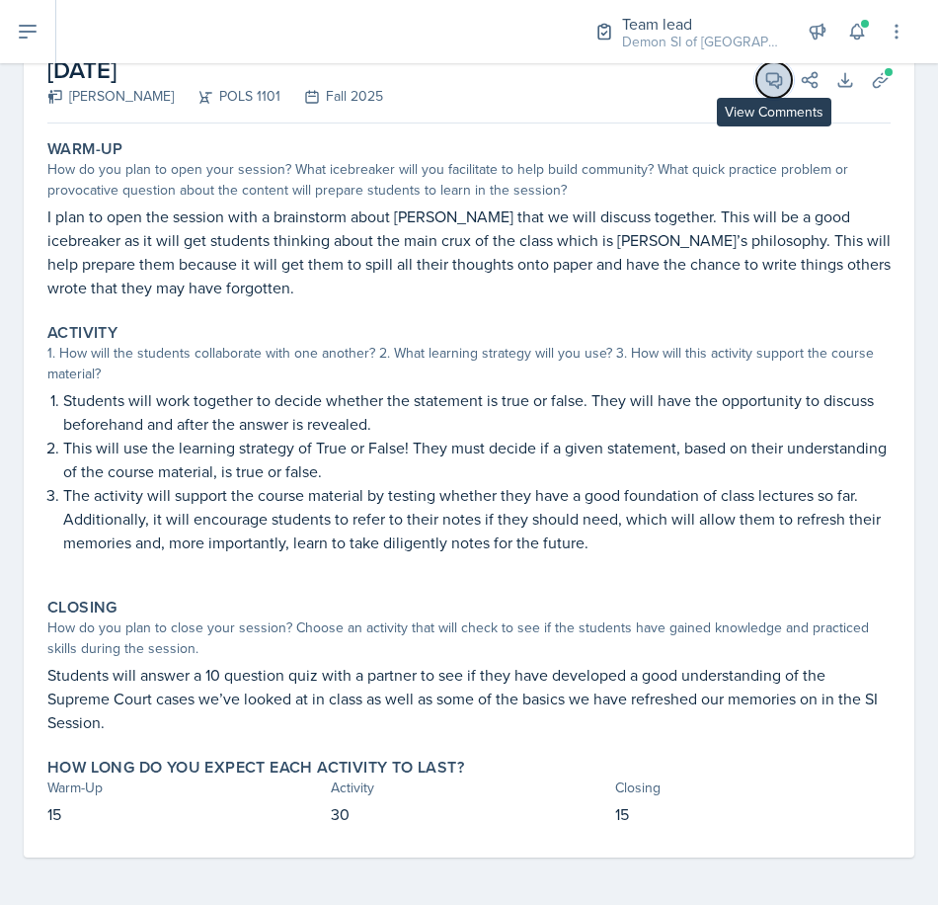
click at [776, 76] on span at bounding box center [781, 73] width 10 height 10
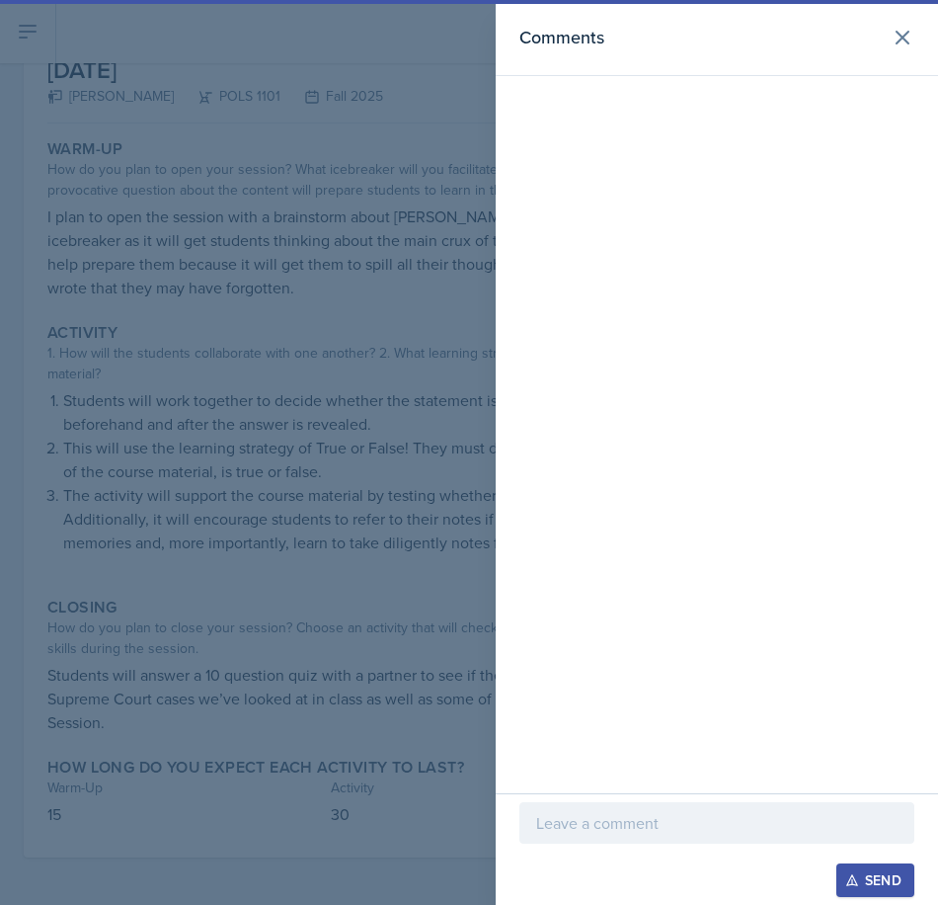
click at [605, 813] on p at bounding box center [716, 823] width 361 height 24
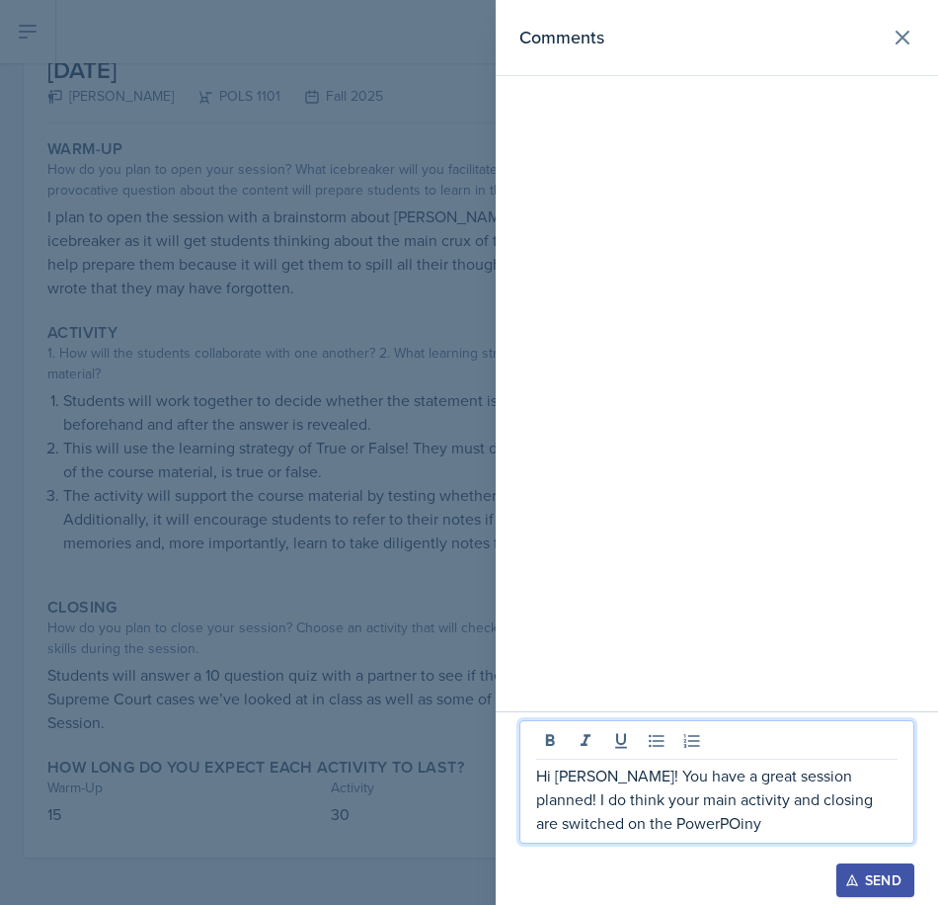
click at [861, 774] on p "Hi [PERSON_NAME]! You have a great session planned! I do think your main activi…" at bounding box center [716, 798] width 361 height 71
click at [622, 830] on p "Hi [PERSON_NAME]! You have a great session planned! (I think your main activity…" at bounding box center [716, 798] width 361 height 71
click at [235, 476] on div at bounding box center [469, 452] width 938 height 905
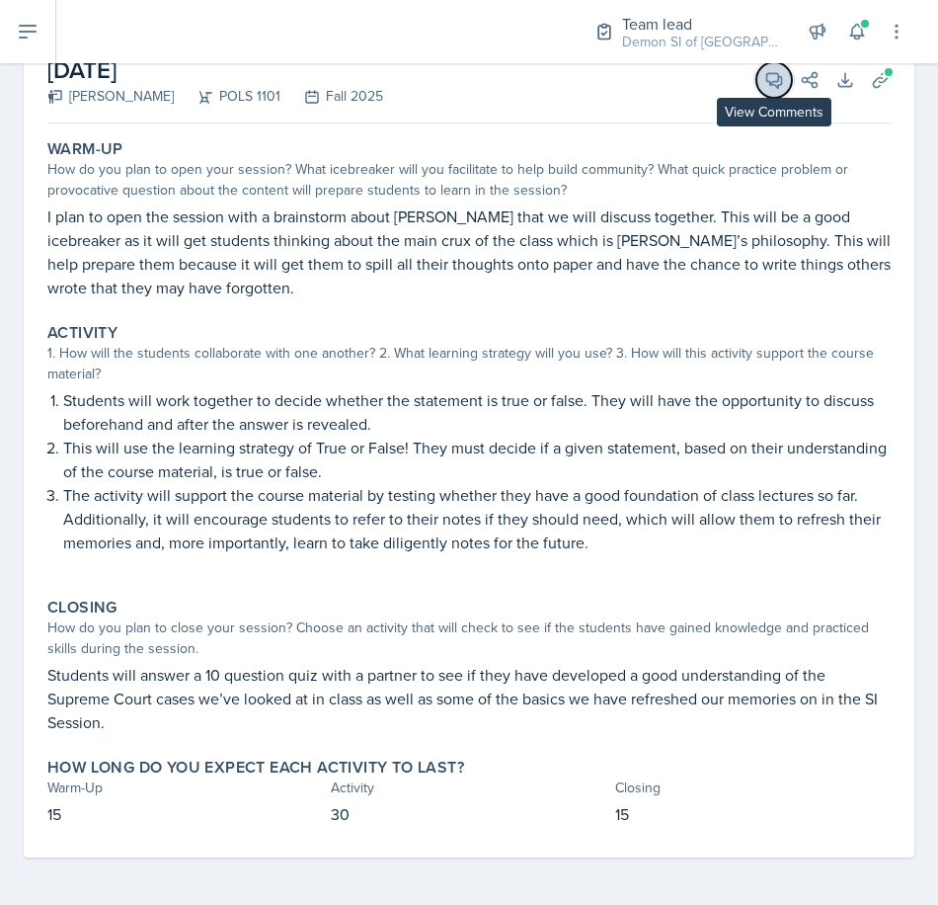
click at [767, 81] on icon at bounding box center [774, 80] width 15 height 15
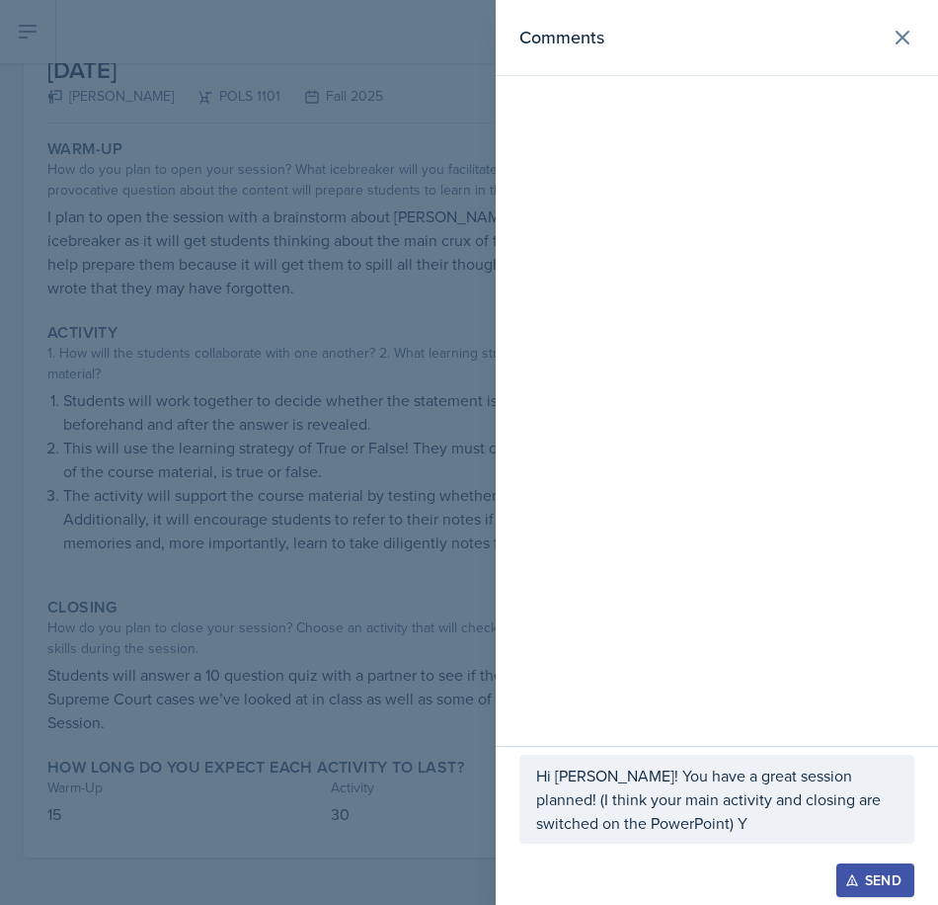
click at [704, 826] on p "Hi [PERSON_NAME]! You have a great session planned! (I think your main activity…" at bounding box center [716, 798] width 361 height 71
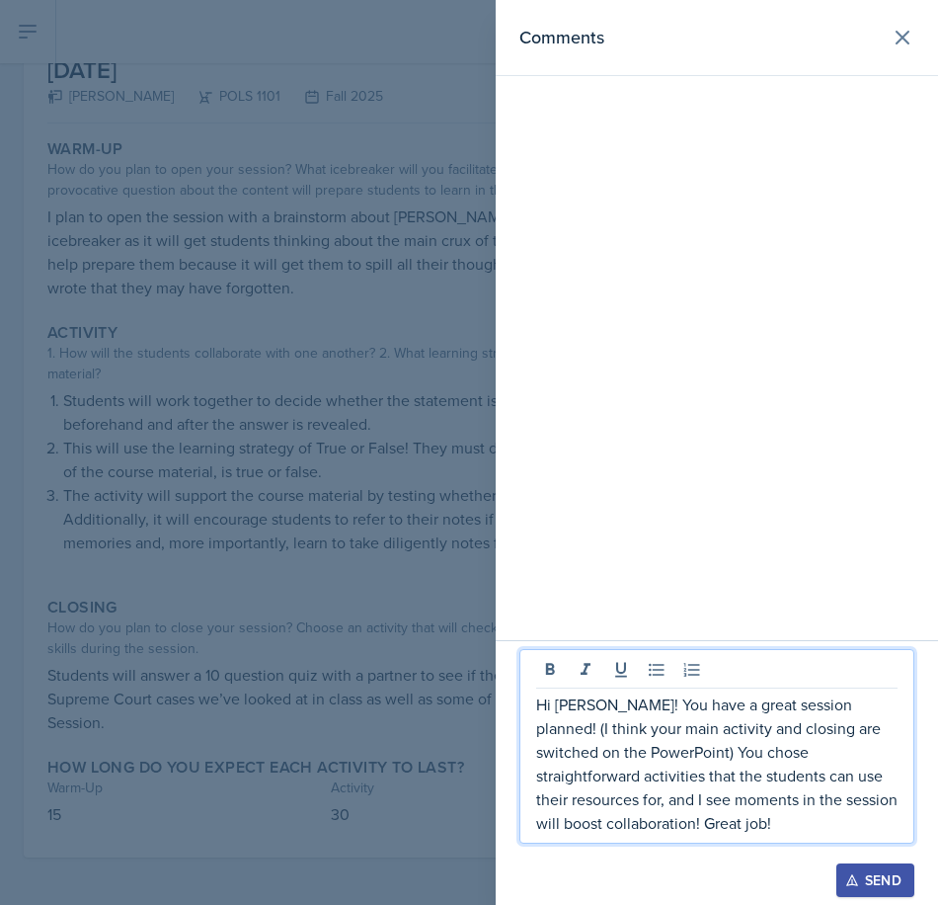
click at [730, 799] on p "Hi [PERSON_NAME]! You have a great session planned! (I think your main activity…" at bounding box center [716, 763] width 361 height 142
click at [749, 800] on p "Hi [PERSON_NAME]! You have a great session planned! (I think your main activity…" at bounding box center [716, 763] width 361 height 142
click at [756, 801] on p "Hi [PERSON_NAME]! You have a great session planned! (I think your main activity…" at bounding box center [716, 763] width 361 height 142
click at [768, 797] on p "Hi [PERSON_NAME]! You have a great session planned! (I think your main activity…" at bounding box center [716, 763] width 361 height 142
click at [759, 799] on p "Hi [PERSON_NAME]! You have a great session planned! (I think your main activity…" at bounding box center [716, 763] width 361 height 142
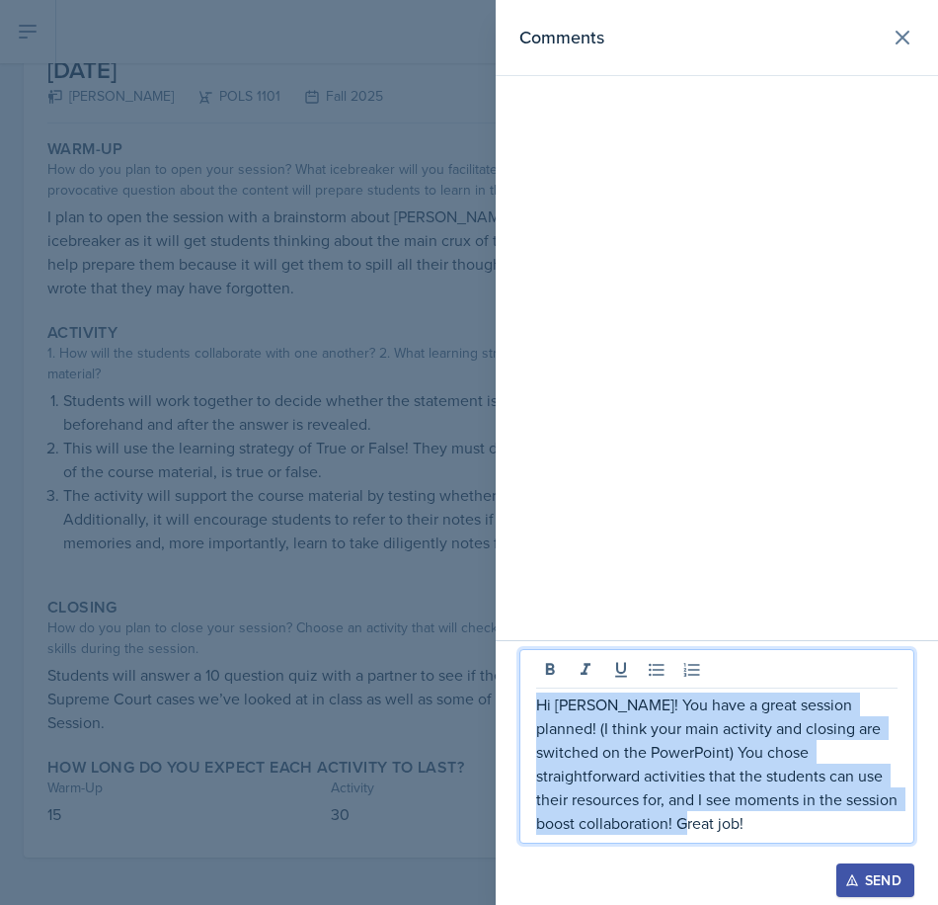
click at [758, 799] on p "Hi [PERSON_NAME]! You have a great session planned! (I think your main activity…" at bounding box center [716, 763] width 361 height 142
click at [729, 798] on p "Hi [PERSON_NAME]! You have a great session planned! (I think your main activity…" at bounding box center [716, 763] width 361 height 142
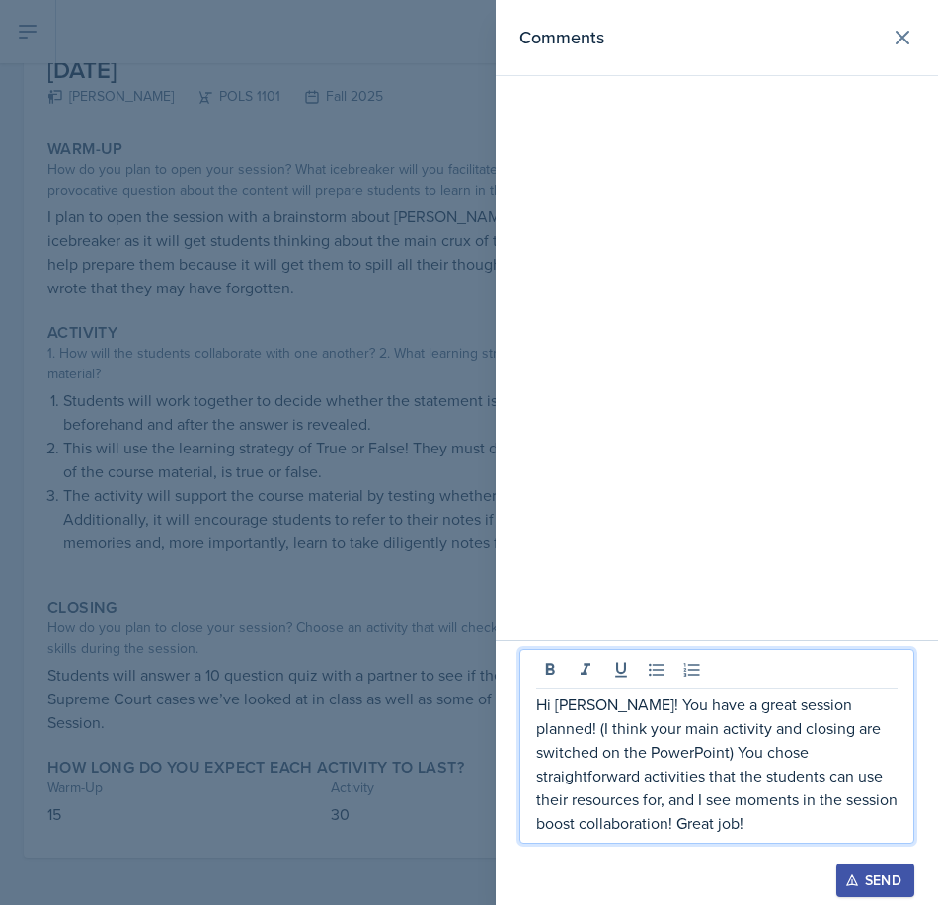
click at [749, 805] on p "Hi [PERSON_NAME]! You have a great session planned! (I think your main activity…" at bounding box center [716, 763] width 361 height 142
drag, startPoint x: 871, startPoint y: 798, endPoint x: 877, endPoint y: 822, distance: 24.4
click at [871, 799] on p "Hi [PERSON_NAME]! You have a great session planned! (I think your main activity…" at bounding box center [716, 763] width 361 height 142
click at [762, 800] on p "Hi [PERSON_NAME]! You have a great session planned! (I think your main activity…" at bounding box center [716, 763] width 361 height 142
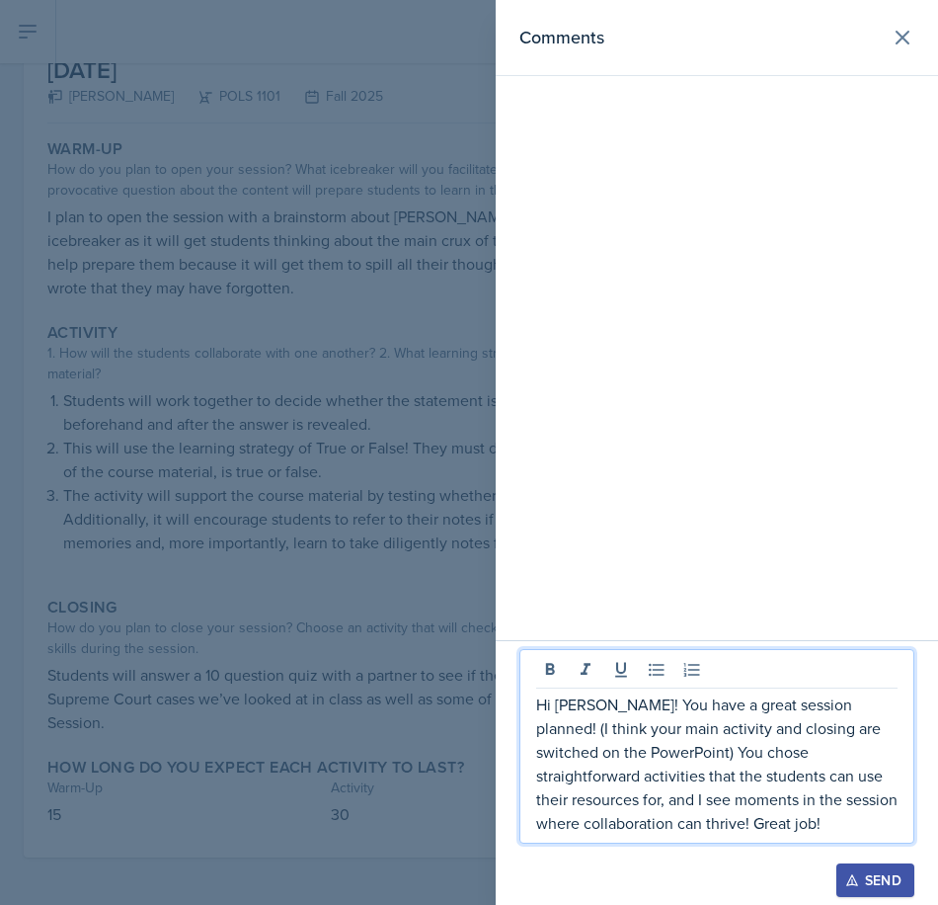
click at [331, 293] on div at bounding box center [469, 452] width 938 height 905
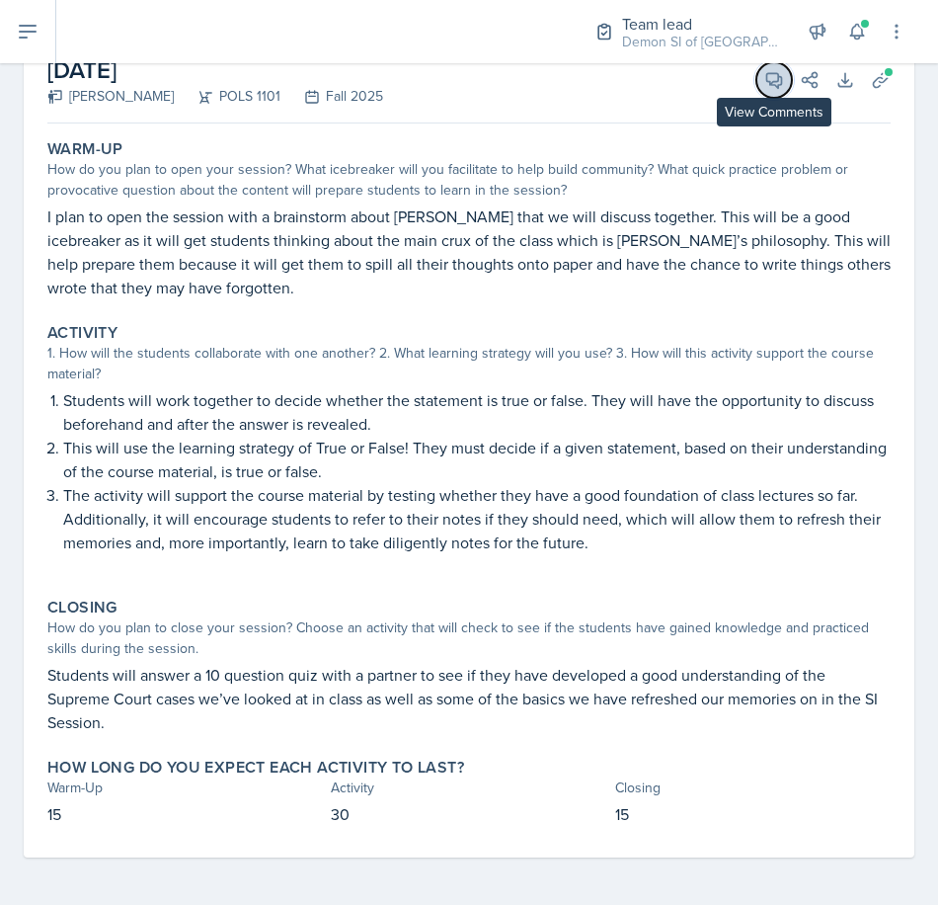
click at [767, 85] on icon at bounding box center [774, 80] width 15 height 15
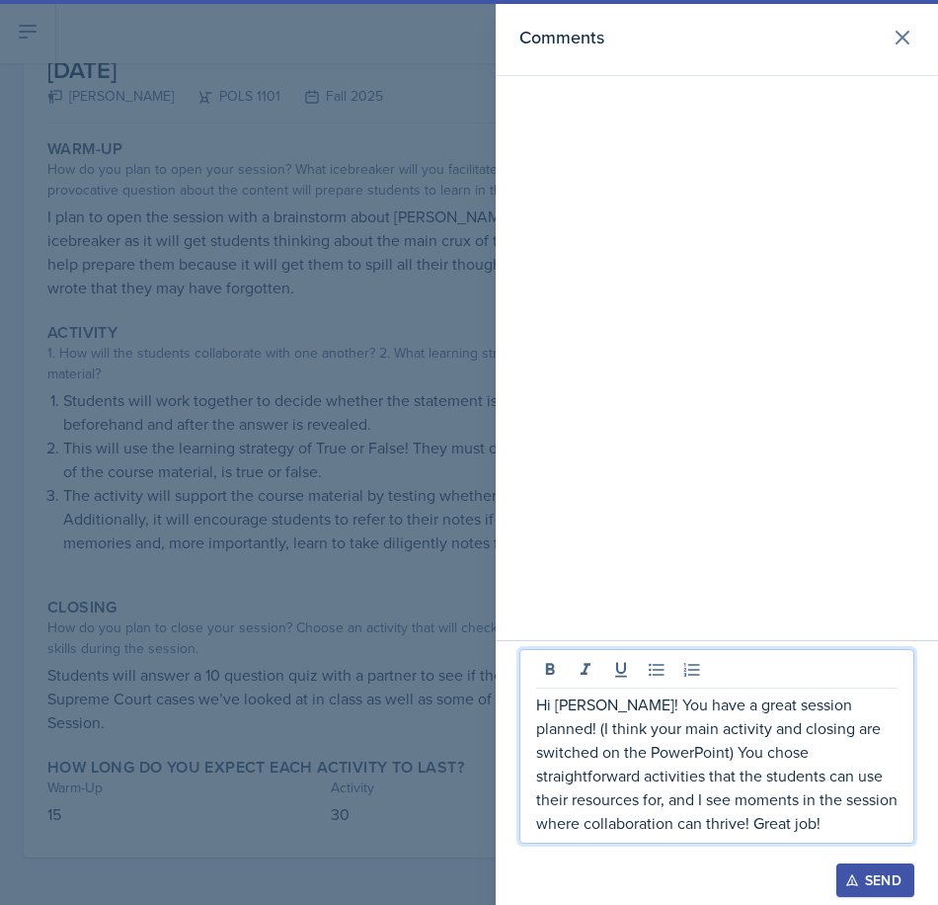
click at [753, 795] on p "Hi [PERSON_NAME]! You have a great session planned! (I think your main activity…" at bounding box center [716, 763] width 361 height 142
click at [682, 827] on p "Hi [PERSON_NAME]! You have a great session planned! (I think your main activity…" at bounding box center [716, 763] width 361 height 142
click at [604, 825] on p "Hi [PERSON_NAME]! You have a great session planned! (I think your main activity…" at bounding box center [716, 763] width 361 height 142
click at [574, 815] on p "Hi [PERSON_NAME]! You have a great session planned! (I think your main activity…" at bounding box center [716, 763] width 361 height 142
click at [203, 632] on div at bounding box center [469, 452] width 938 height 905
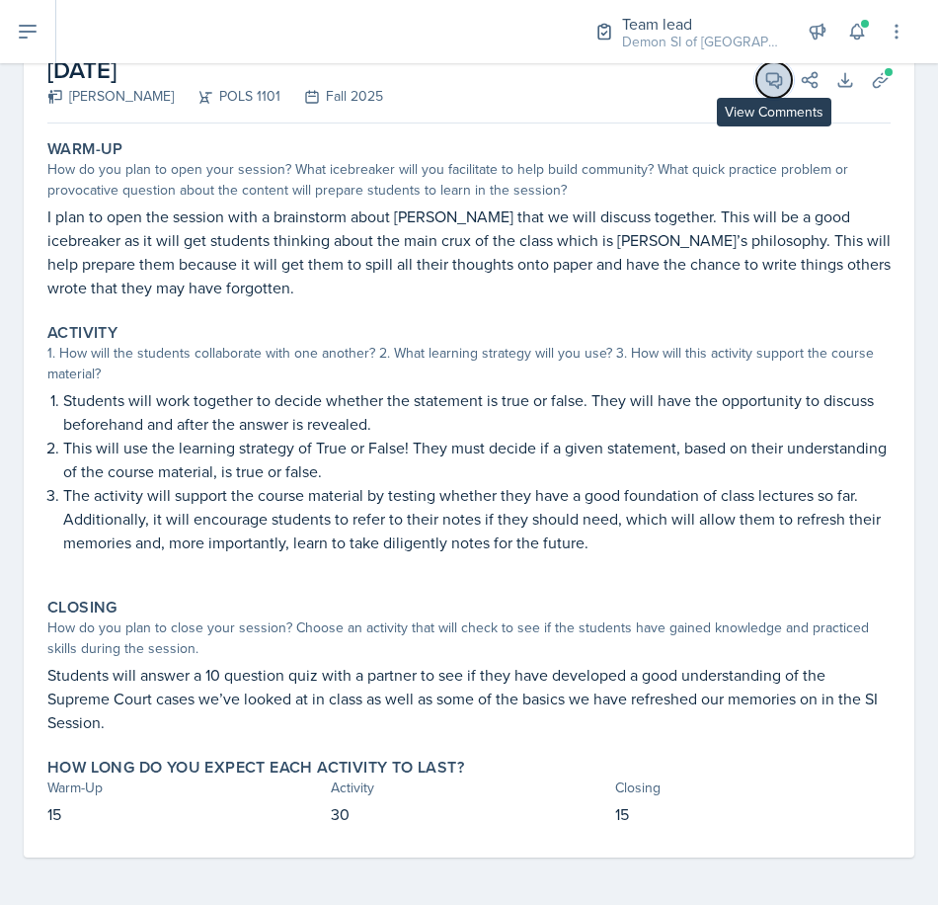
click at [767, 80] on icon at bounding box center [774, 80] width 15 height 15
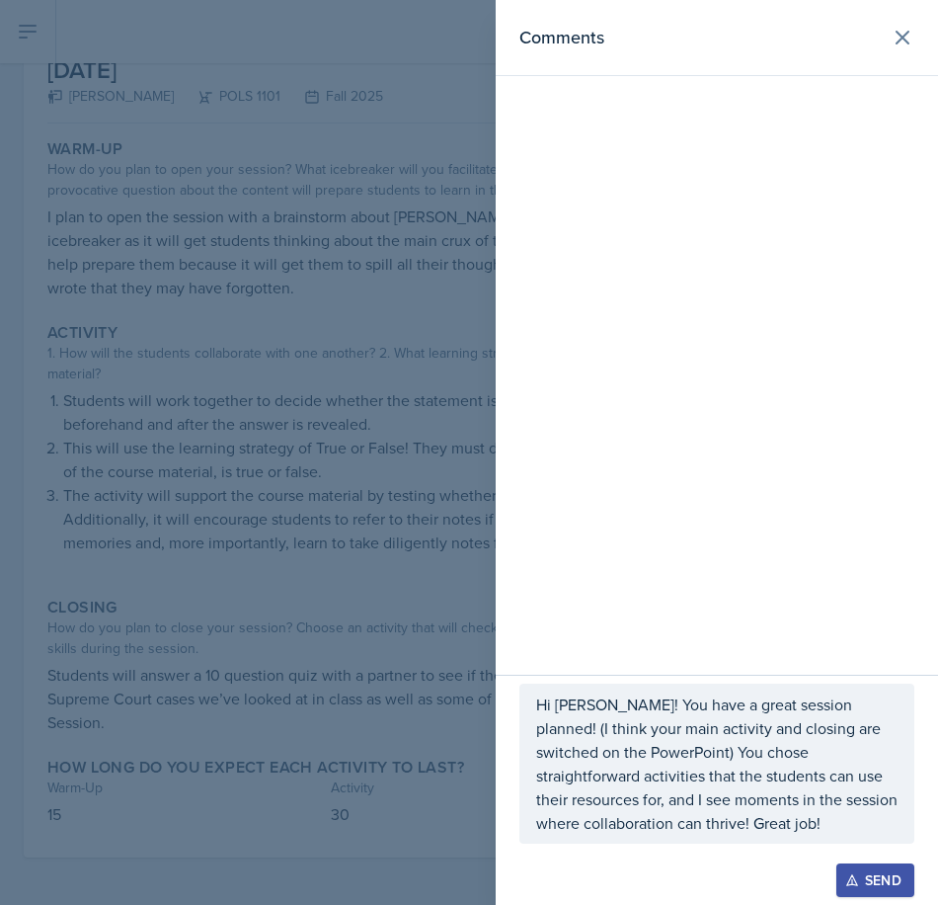
click at [611, 823] on p "Hi [PERSON_NAME]! You have a great session planned! (I think your main activity…" at bounding box center [716, 763] width 361 height 142
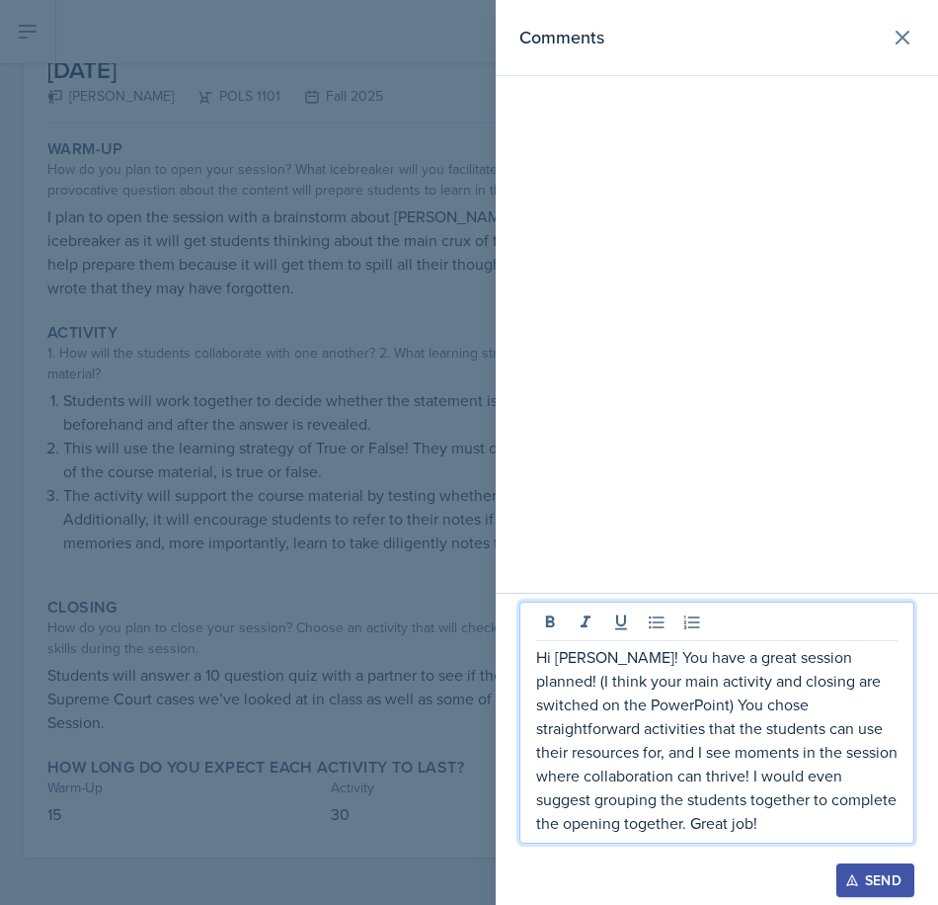
click at [690, 774] on p "Hi [PERSON_NAME]! You have a great session planned! (I think your main activity…" at bounding box center [716, 740] width 361 height 190
click at [690, 773] on p "Hi [PERSON_NAME]! You have a great session planned! (I think your main activity…" at bounding box center [716, 740] width 361 height 190
click at [802, 805] on p "Hi [PERSON_NAME]! You have a great session planned! (I think your main activity…" at bounding box center [716, 740] width 361 height 190
drag, startPoint x: 347, startPoint y: 571, endPoint x: 337, endPoint y: 569, distance: 10.1
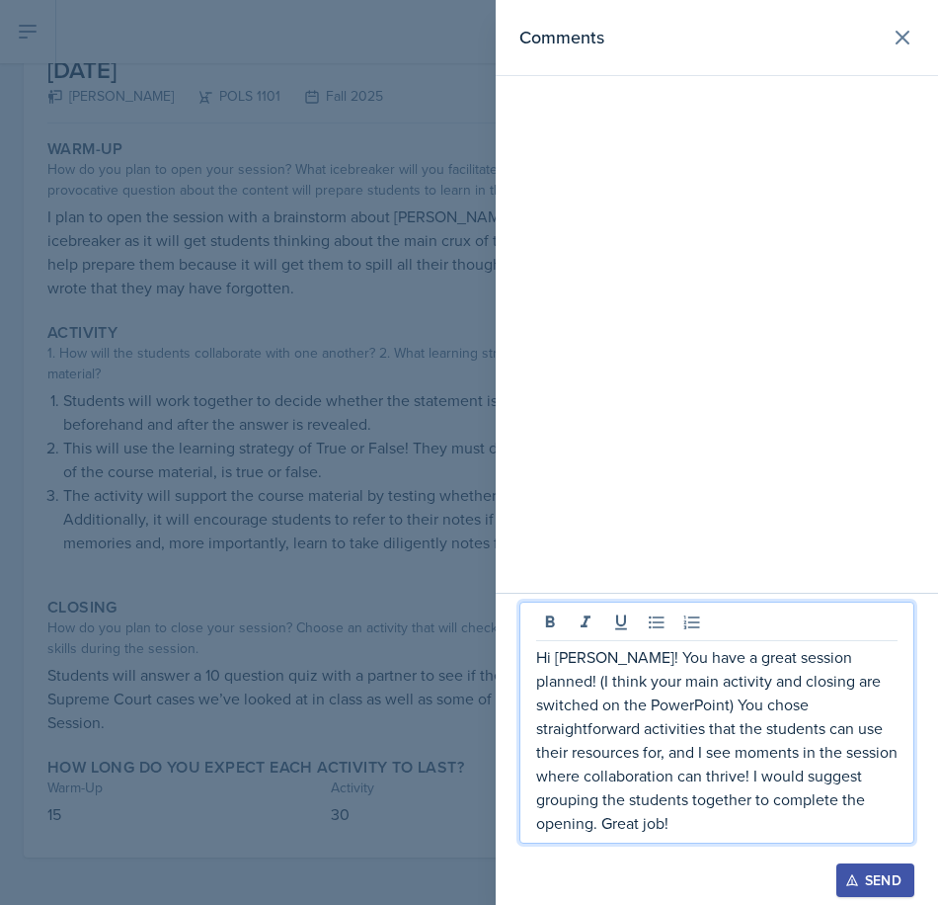
click at [341, 569] on div at bounding box center [469, 452] width 938 height 905
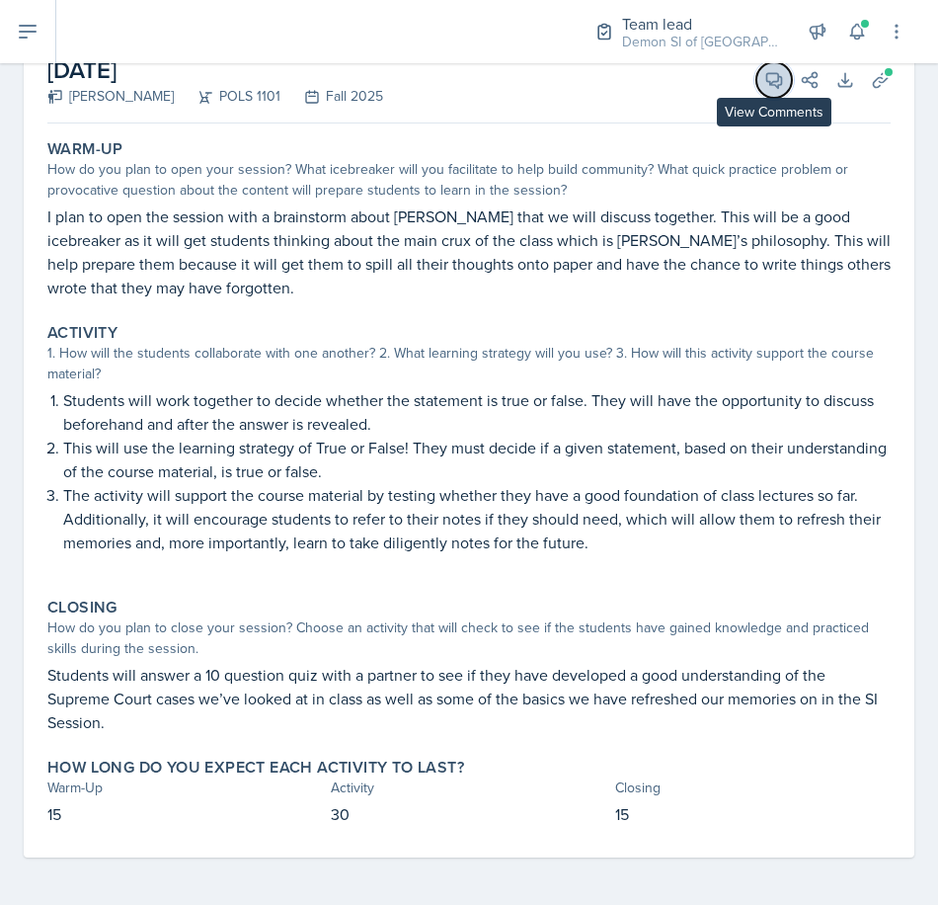
click at [764, 80] on icon at bounding box center [774, 80] width 20 height 20
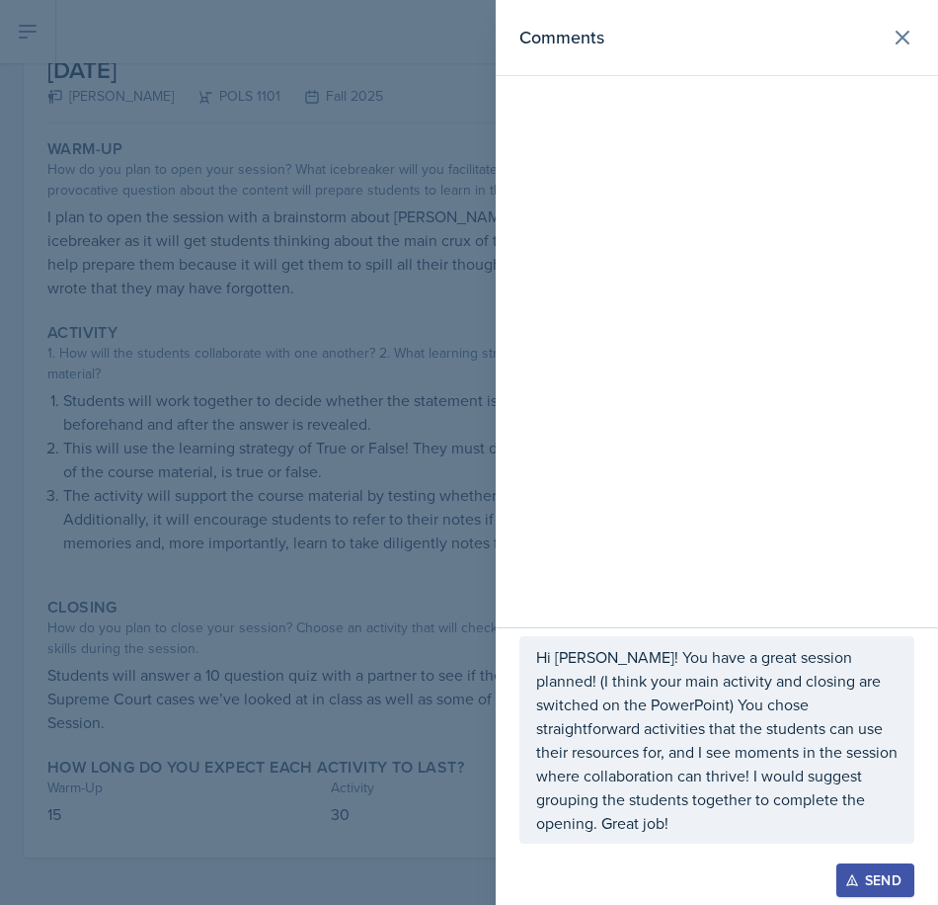
click at [768, 803] on p "Hi [PERSON_NAME]! You have a great session planned! (I think your main activity…" at bounding box center [716, 740] width 361 height 190
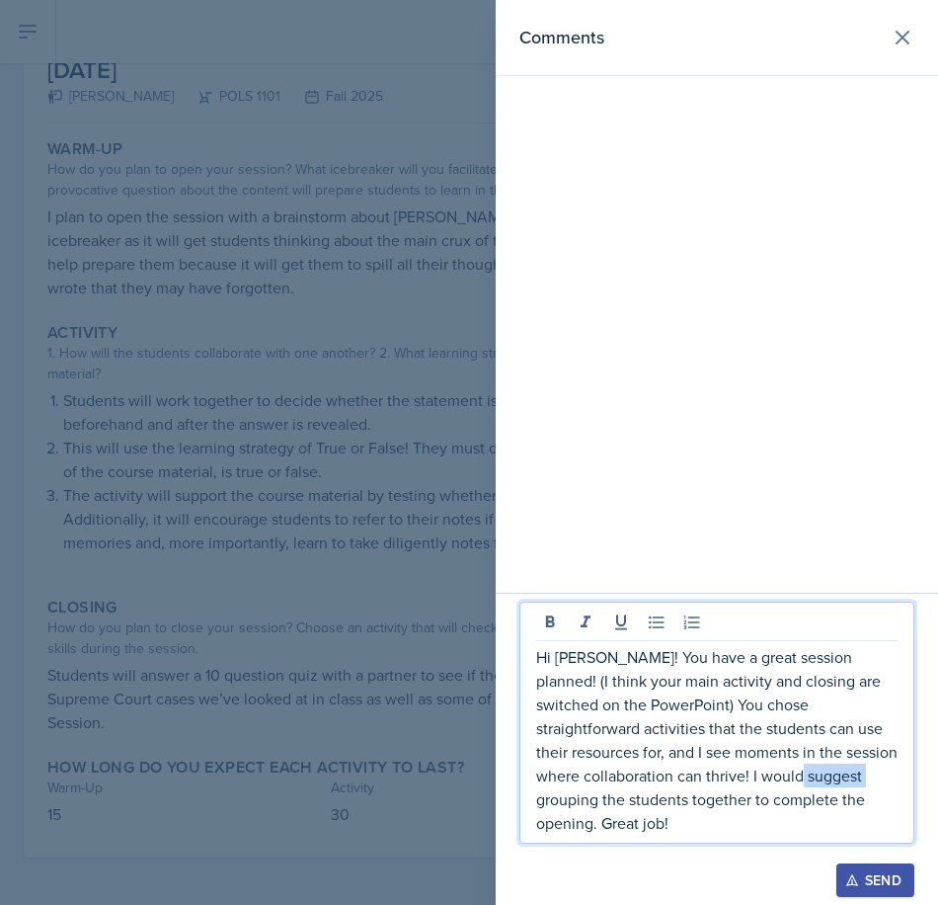
click at [768, 803] on p "Hi [PERSON_NAME]! You have a great session planned! (I think your main activity…" at bounding box center [716, 740] width 361 height 190
click at [769, 829] on p "Hi [PERSON_NAME]! You have a great session planned! (I think your main activity…" at bounding box center [716, 740] width 361 height 190
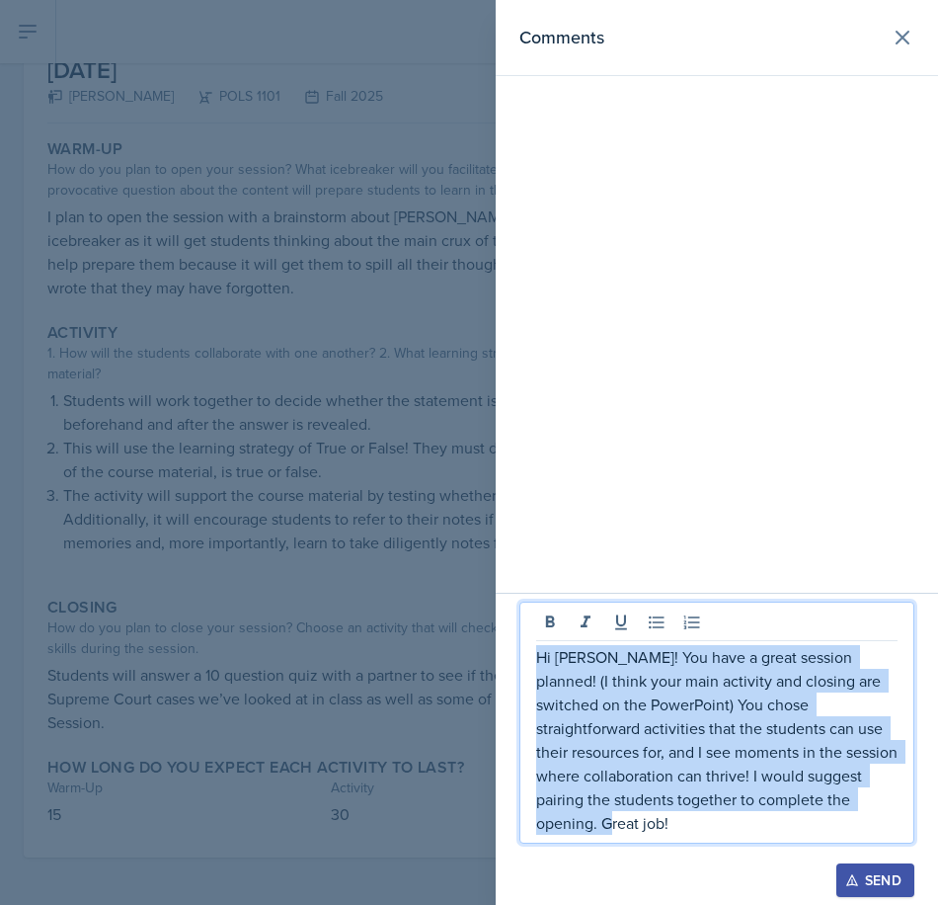
drag, startPoint x: 855, startPoint y: 824, endPoint x: 520, endPoint y: 666, distance: 370.2
click at [522, 664] on div "Hi [PERSON_NAME]! You have a great session planned! (I think your main activity…" at bounding box center [716, 722] width 395 height 242
copy p "Hi [PERSON_NAME]! You have a great session planned! (I think your main activity…"
click at [722, 757] on p "Hi [PERSON_NAME]! You have a great session planned! (I think your main activity…" at bounding box center [716, 740] width 361 height 190
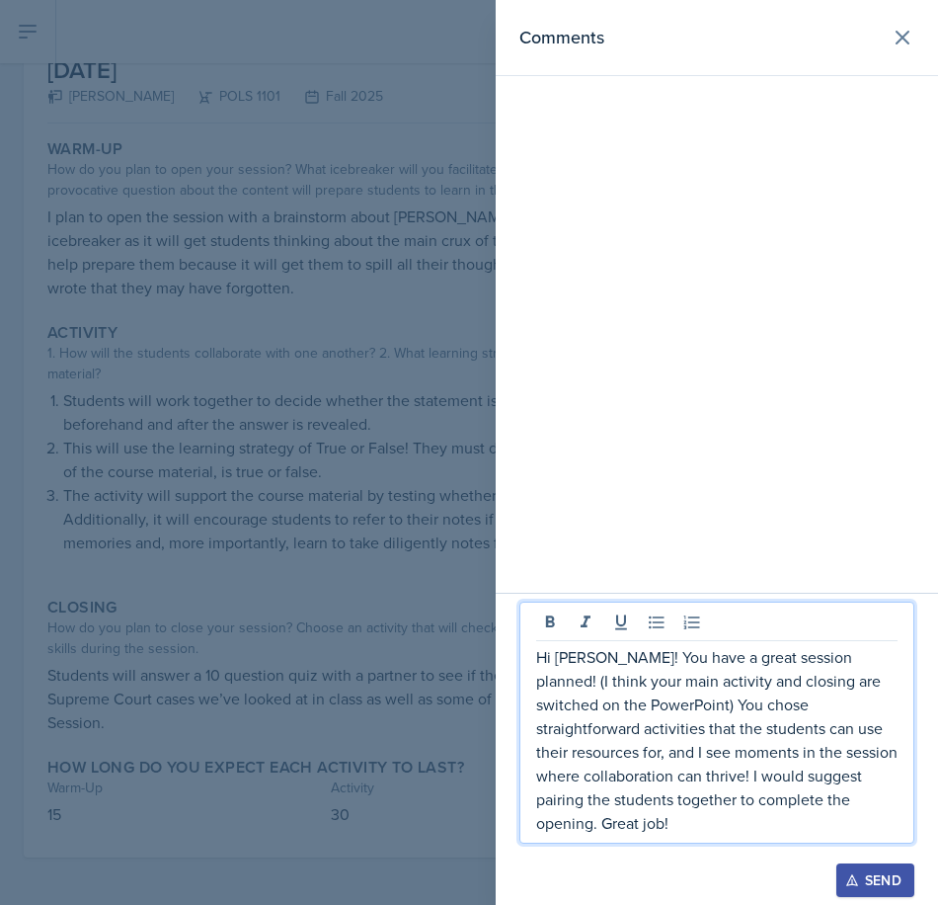
click at [635, 822] on p "Hi [PERSON_NAME]! You have a great session planned! (I think your main activity…" at bounding box center [716, 740] width 361 height 190
click at [637, 822] on p "Hi [PERSON_NAME]! You have a great session planned! (I think your main activity…" at bounding box center [716, 740] width 361 height 190
click at [613, 828] on p "Hi [PERSON_NAME]! You have a great session planned! (I think your main activity…" at bounding box center [716, 740] width 361 height 190
click at [617, 829] on p "Hi [PERSON_NAME]! You have a great session planned! (I think your main activity…" at bounding box center [716, 740] width 361 height 190
click at [846, 798] on p "Hi [PERSON_NAME]! You have a great session planned! (I think your main activity…" at bounding box center [716, 740] width 361 height 190
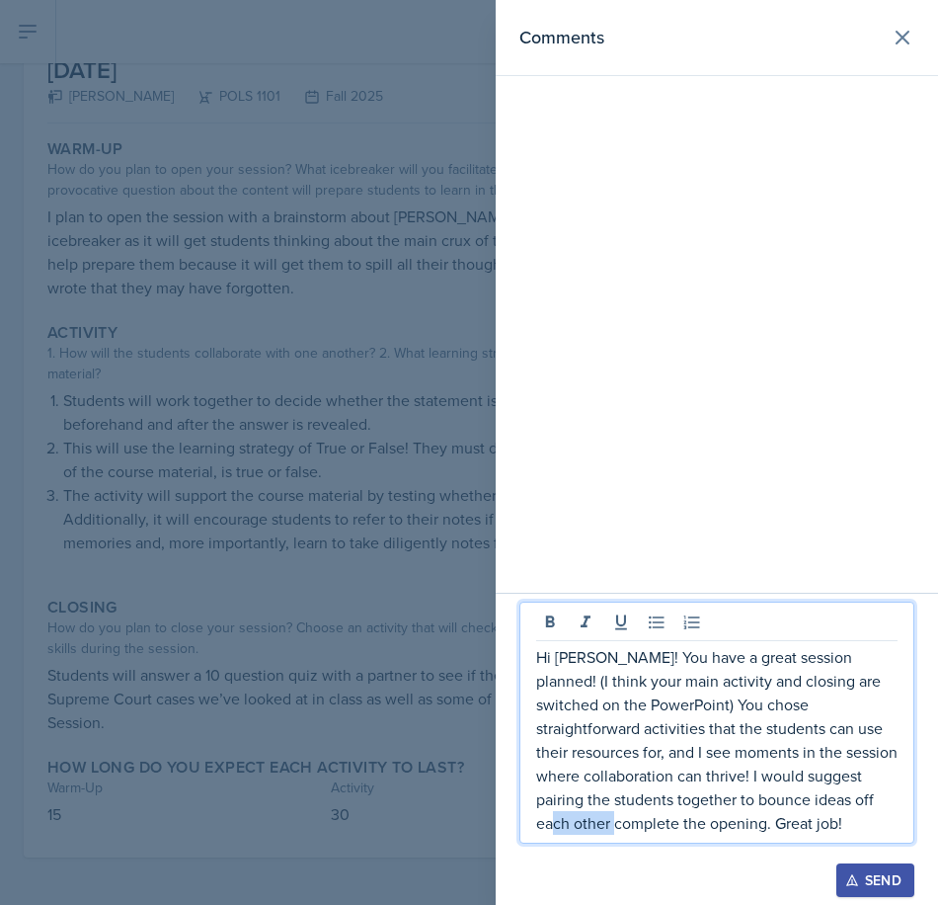
click at [846, 798] on p "Hi [PERSON_NAME]! You have a great session planned! (I think your main activity…" at bounding box center [716, 740] width 361 height 190
click at [142, 489] on div at bounding box center [469, 452] width 938 height 905
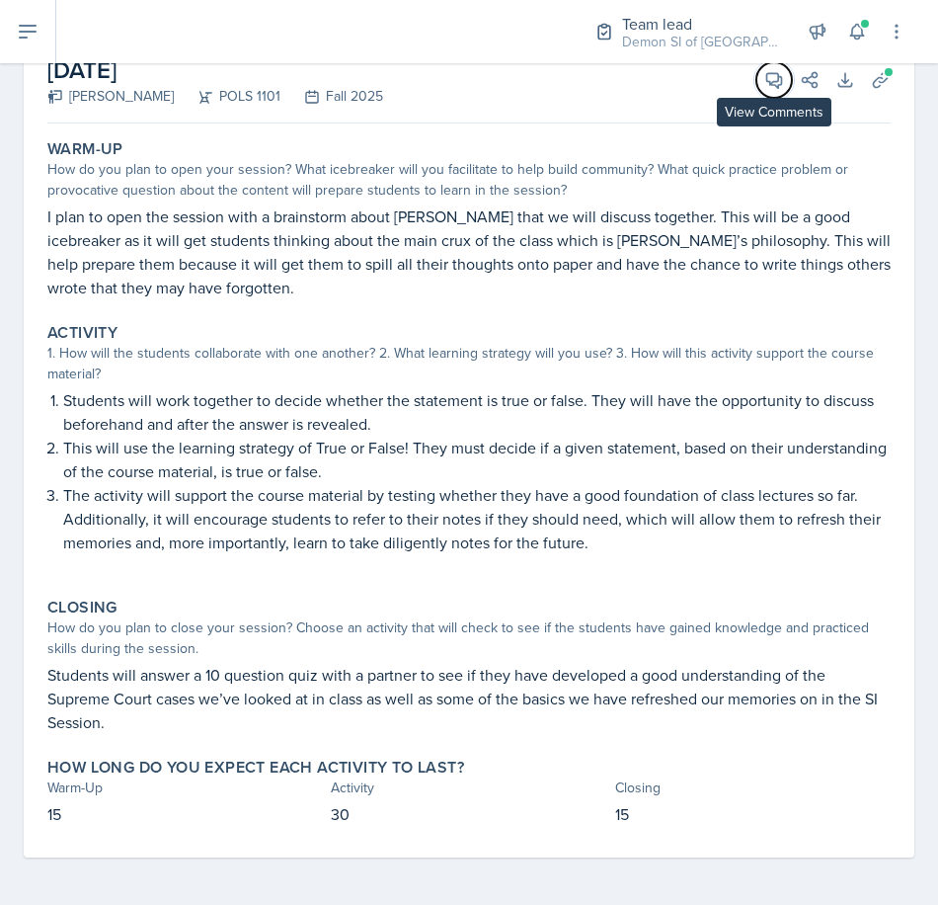
click at [776, 75] on span at bounding box center [781, 73] width 10 height 10
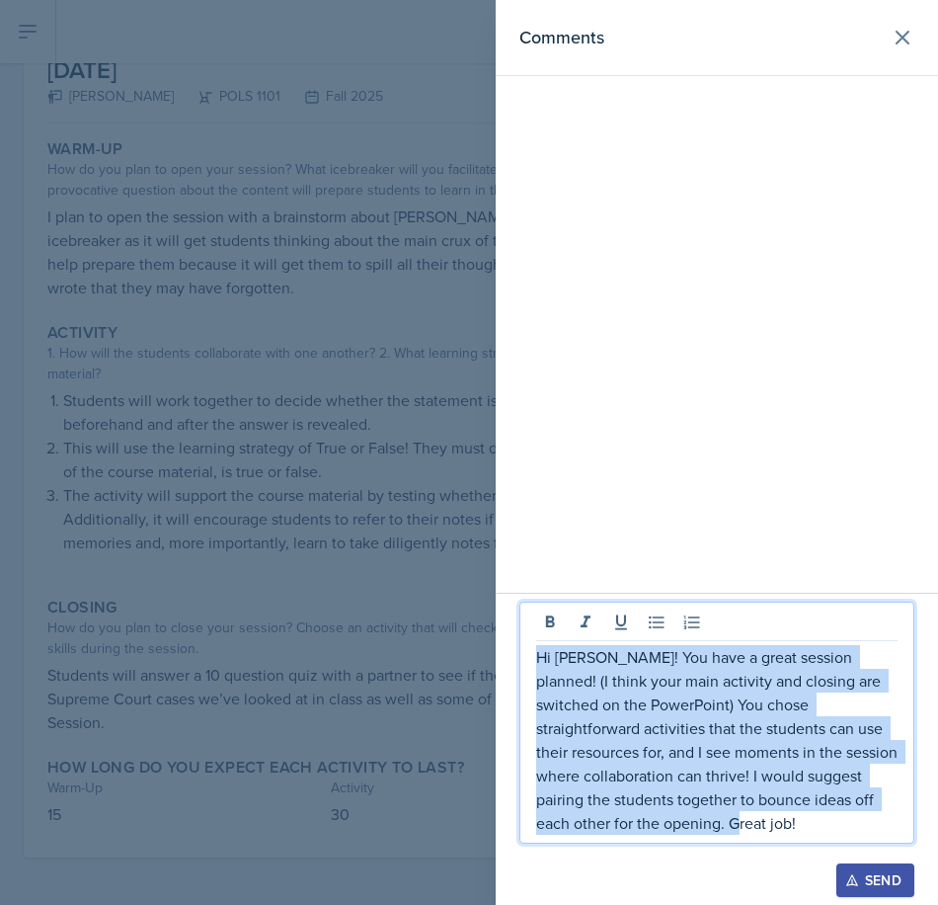
drag, startPoint x: 680, startPoint y: 826, endPoint x: 523, endPoint y: 647, distance: 237.9
click at [523, 647] on div "Hi [PERSON_NAME]! You have a great session planned! (I think your main activity…" at bounding box center [716, 722] width 395 height 242
copy p "Hi [PERSON_NAME]! You have a great session planned! (I think your main activity…"
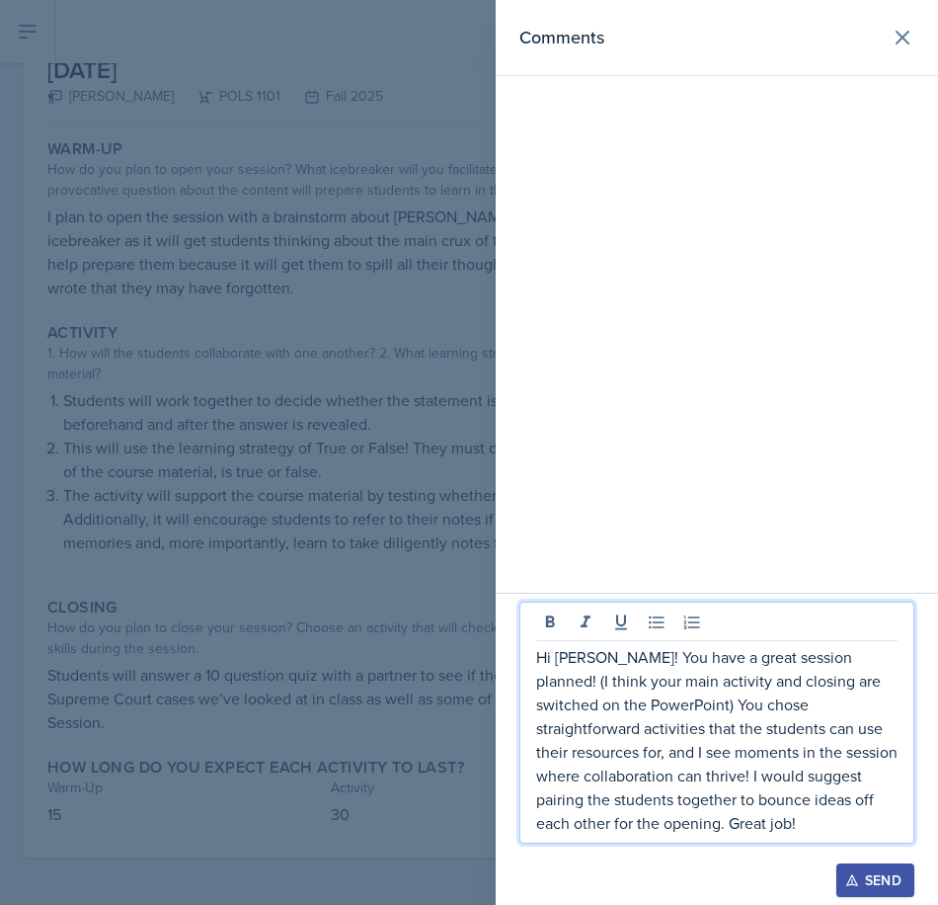
click at [591, 835] on div "Hi [PERSON_NAME]! You have a great session planned! (I think your main activity…" at bounding box center [716, 722] width 395 height 242
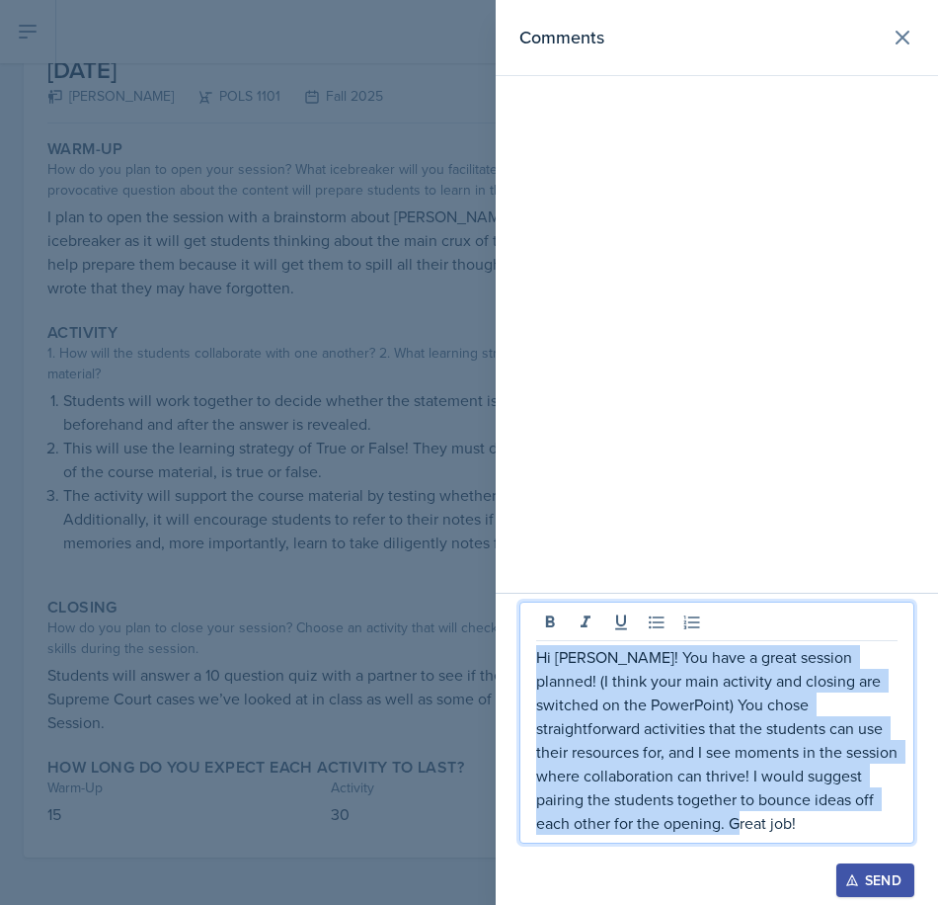
click at [596, 827] on p "Hi [PERSON_NAME]! You have a great session planned! (I think your main activity…" at bounding box center [716, 740] width 361 height 190
copy p "Hi [PERSON_NAME]! You have a great session planned! (I think your main activity…"
click at [747, 814] on p "Hi [PERSON_NAME]! You have a great session planned! (I think your main activity…" at bounding box center [716, 740] width 361 height 190
click at [746, 814] on p "Hi [PERSON_NAME]! You have a great session planned! (I think your main activity…" at bounding box center [716, 740] width 361 height 190
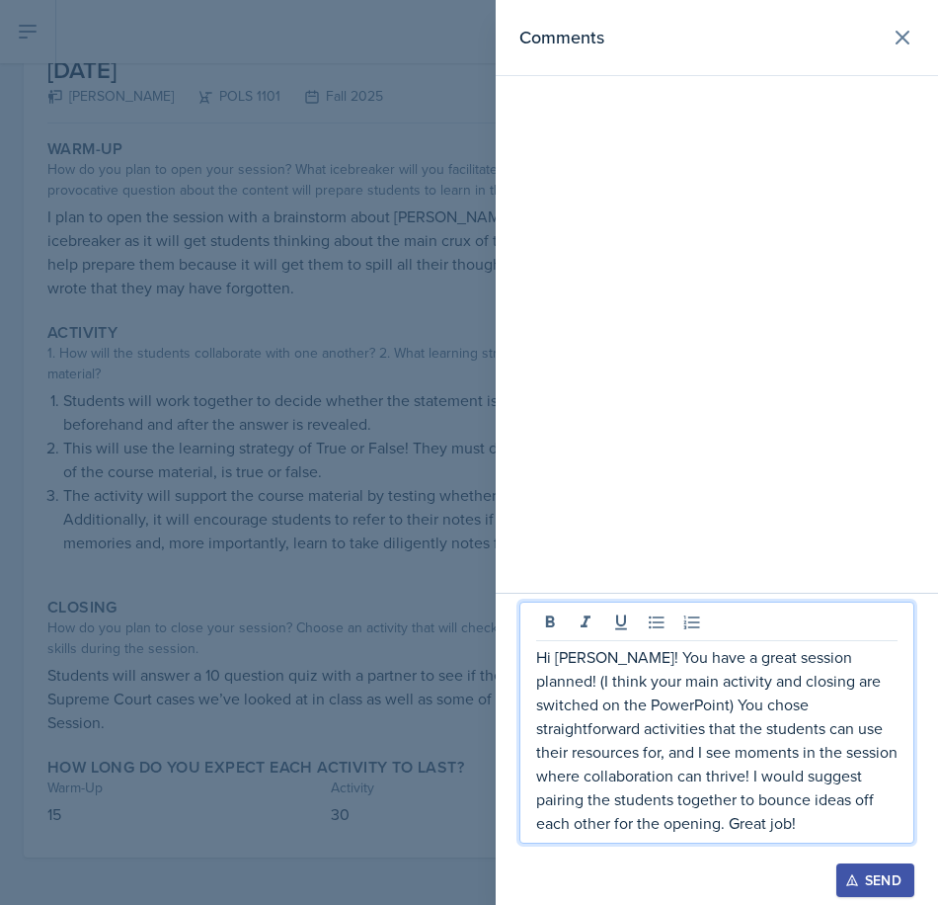
click at [902, 883] on button "Send" at bounding box center [875, 880] width 78 height 34
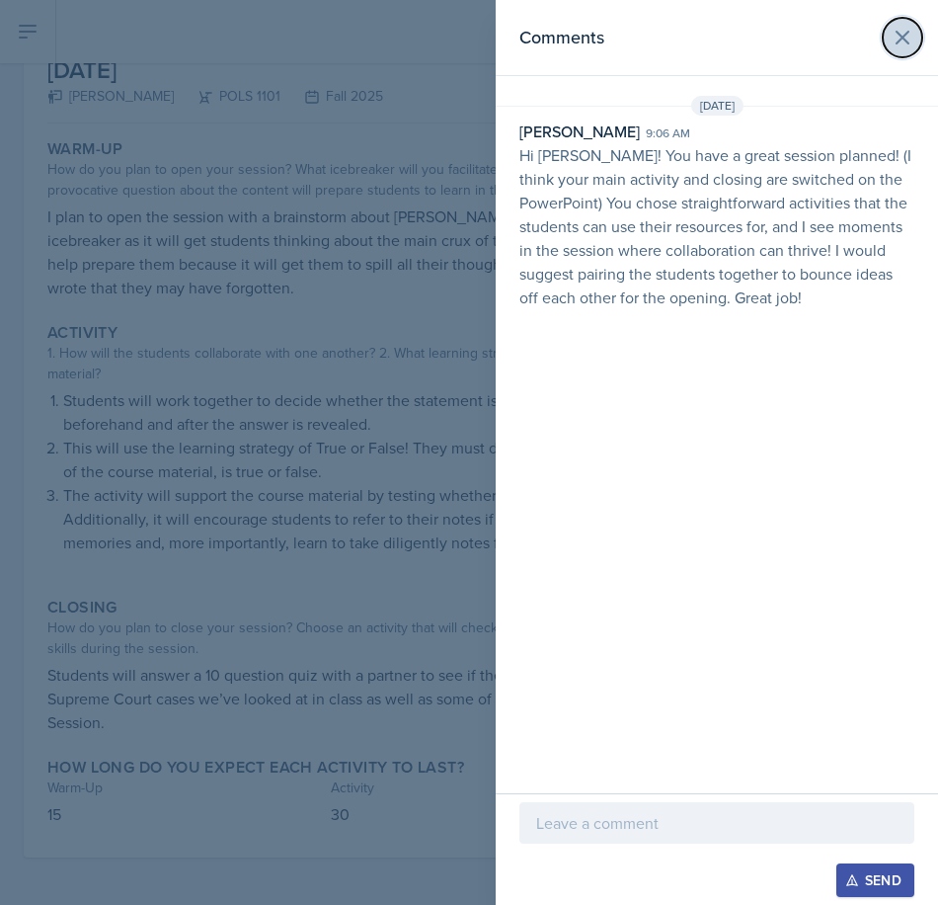
click at [902, 48] on icon at bounding box center [903, 38] width 24 height 24
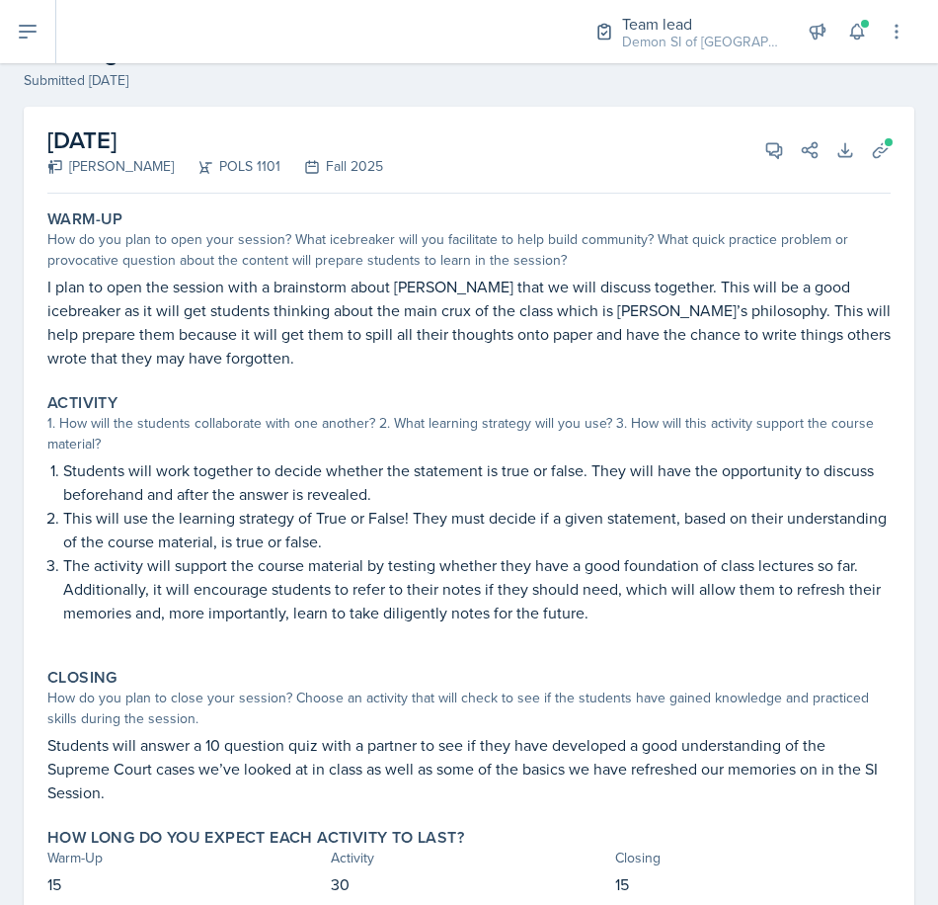
scroll to position [0, 0]
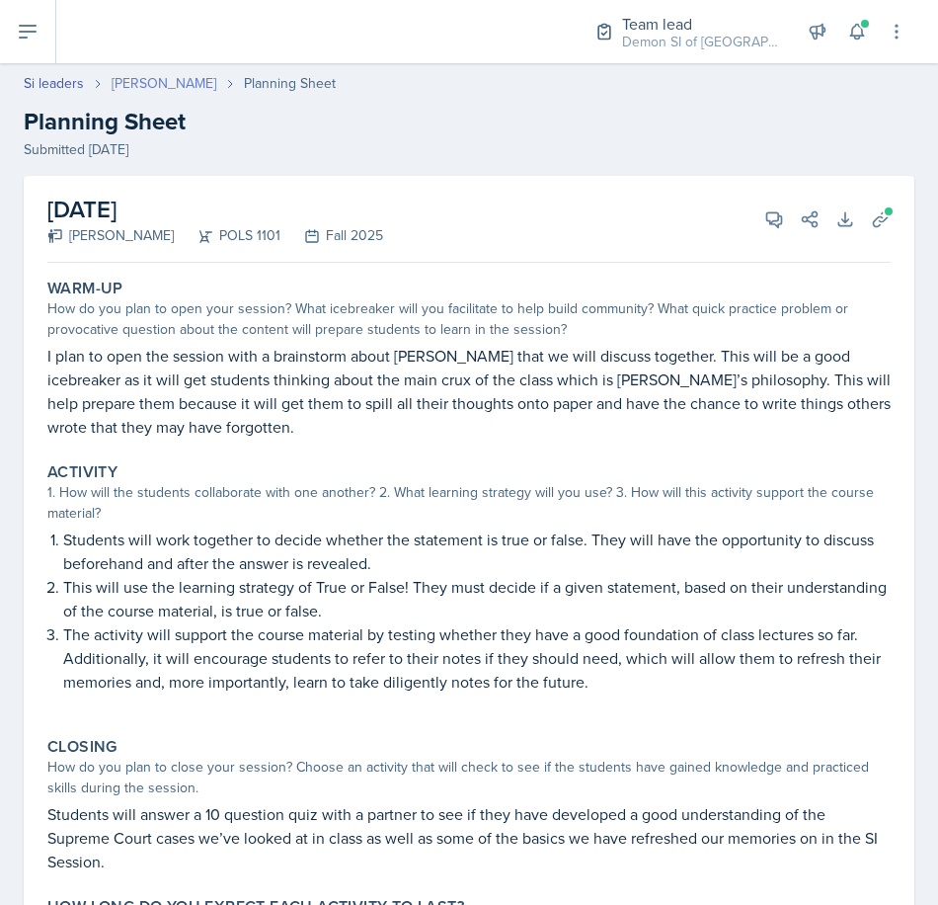
click at [178, 90] on link "[PERSON_NAME]" at bounding box center [164, 83] width 105 height 21
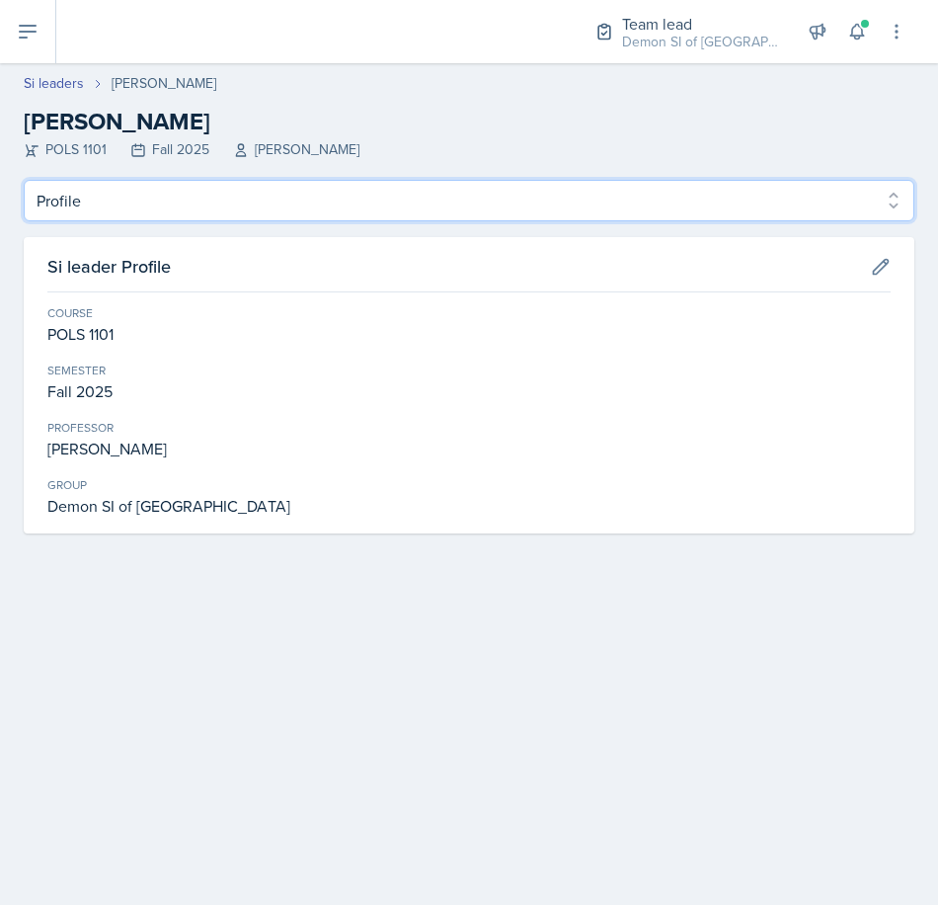
click at [150, 192] on select "Profile Planning Sheets Observation Forms Uploads" at bounding box center [469, 200] width 891 height 41
select select "Planning Sheets"
click at [24, 180] on select "Profile Planning Sheets Observation Forms Uploads" at bounding box center [469, 200] width 891 height 41
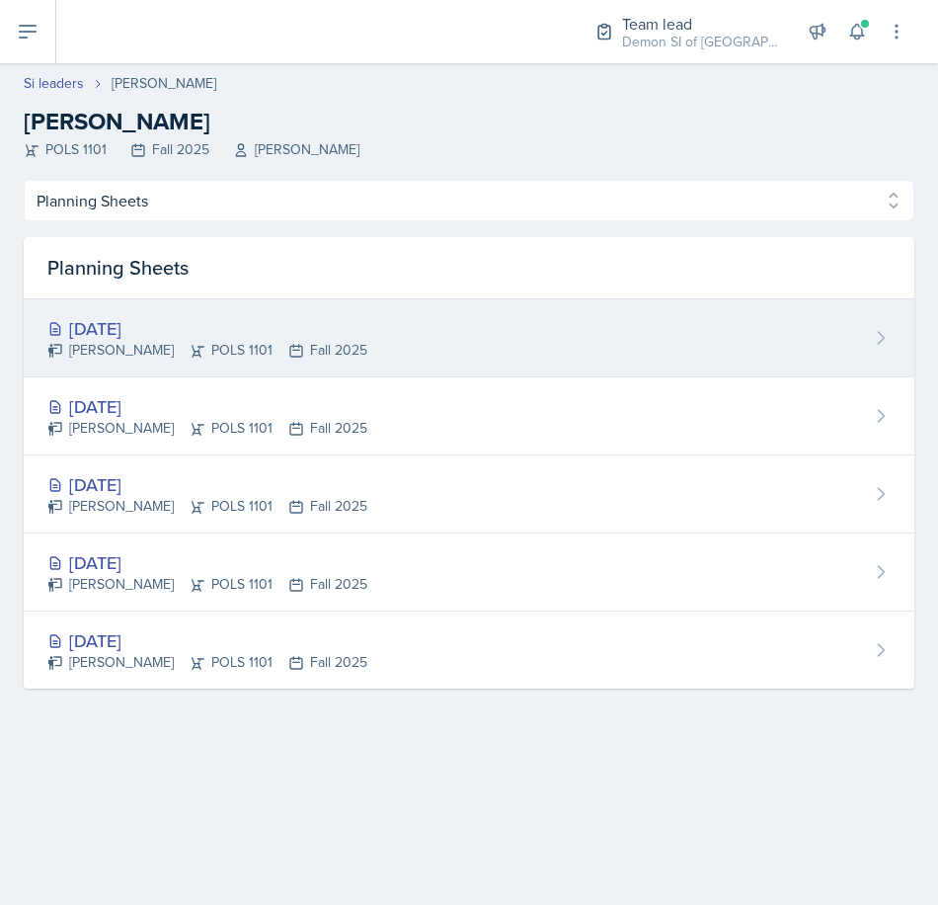
click at [160, 335] on div "[DATE]" at bounding box center [207, 328] width 320 height 27
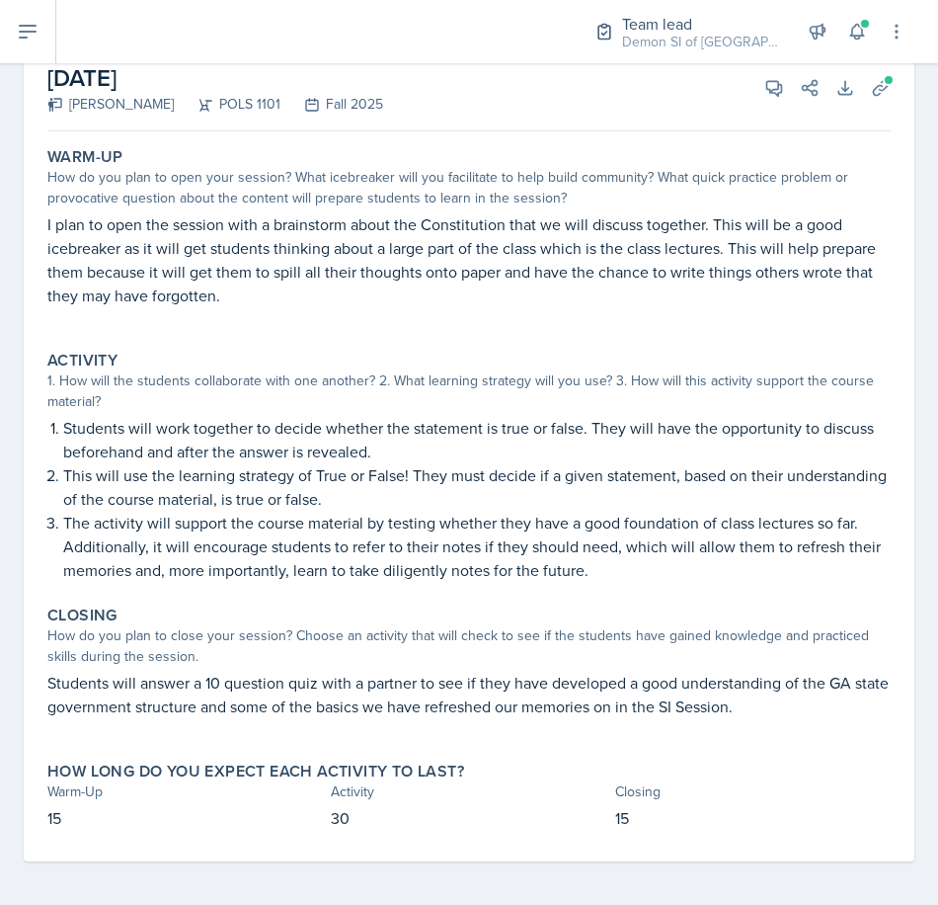
scroll to position [135, 0]
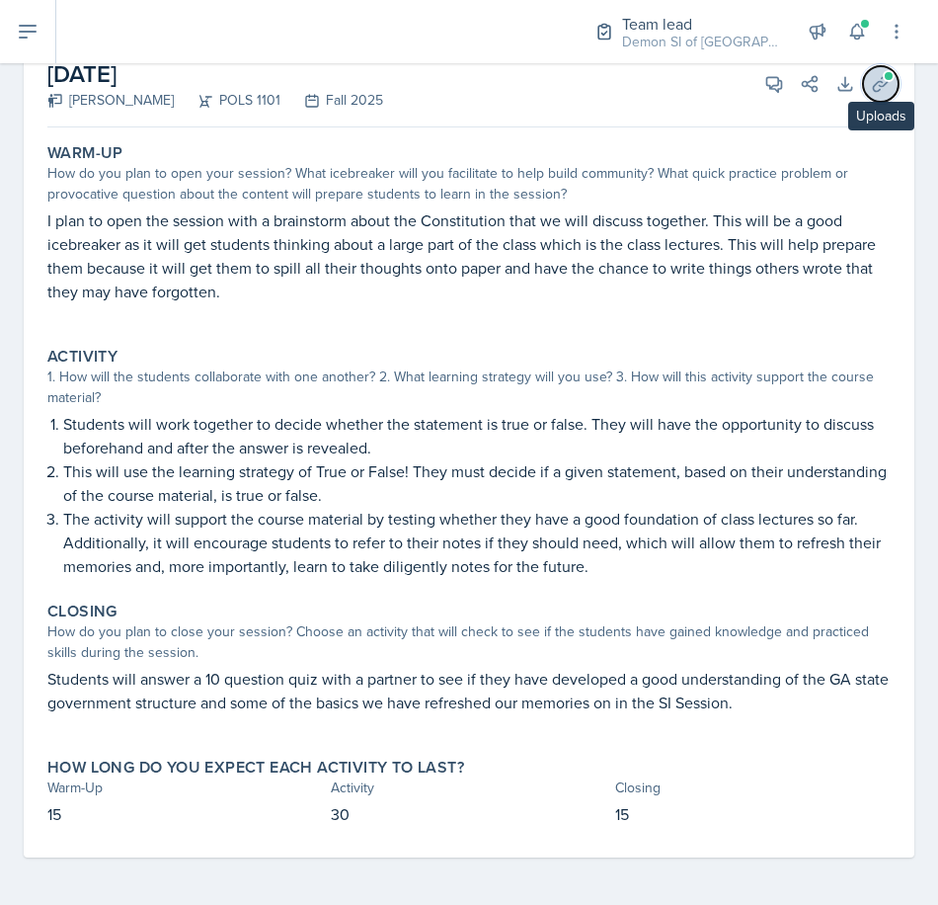
click at [871, 84] on icon at bounding box center [881, 84] width 20 height 20
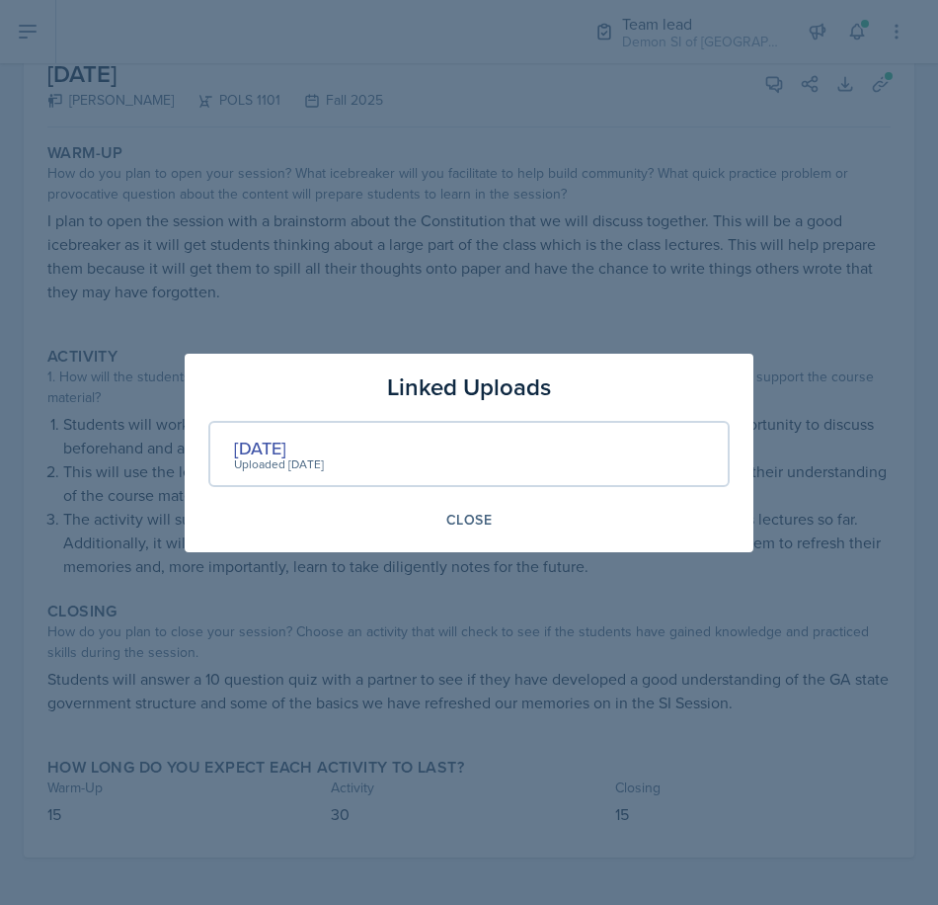
click at [376, 456] on div "[DATE] Uploaded [DATE]" at bounding box center [468, 454] width 521 height 66
click at [296, 450] on div "[DATE]" at bounding box center [279, 447] width 90 height 27
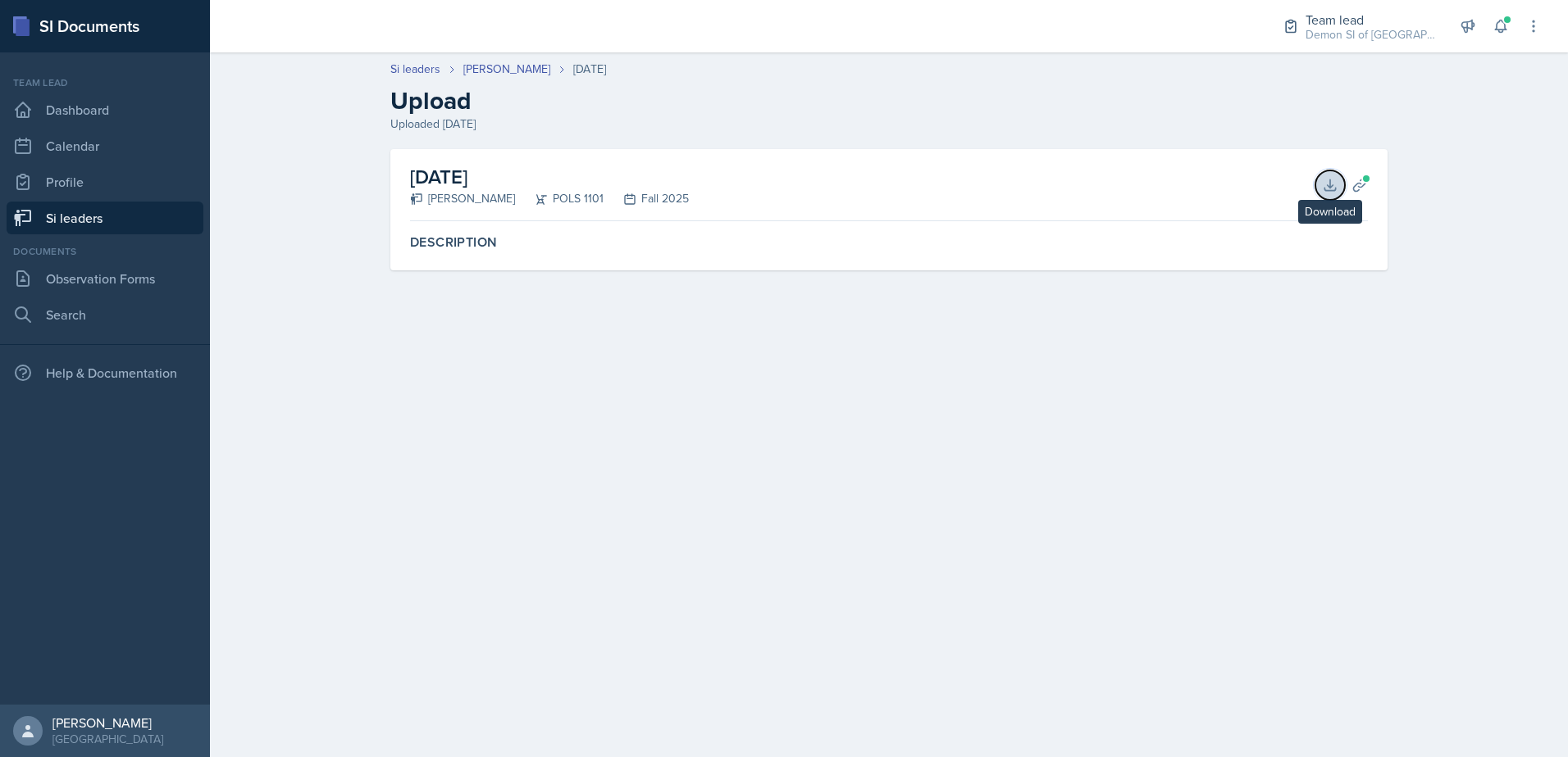
click at [1322, 173] on button "Download" at bounding box center [1330, 185] width 30 height 30
click at [1060, 168] on div "[DATE] Malk Almimar POLS 1101 Fall 2025 Download Planning Sheets" at bounding box center [889, 185] width 958 height 72
click at [1359, 177] on icon at bounding box center [1360, 185] width 17 height 17
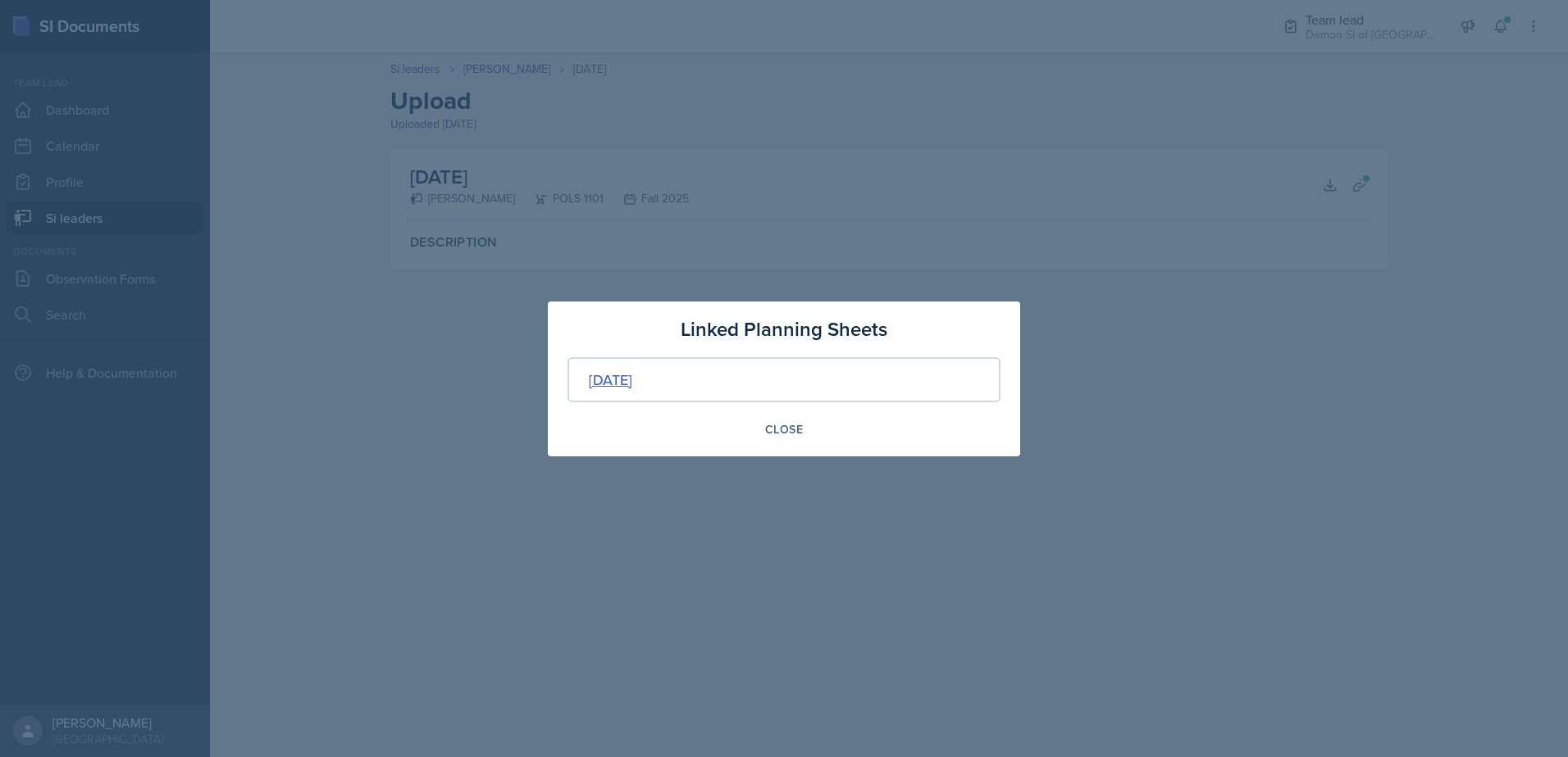
click at [632, 375] on div "[DATE]" at bounding box center [610, 379] width 43 height 22
